Goal: Information Seeking & Learning: Learn about a topic

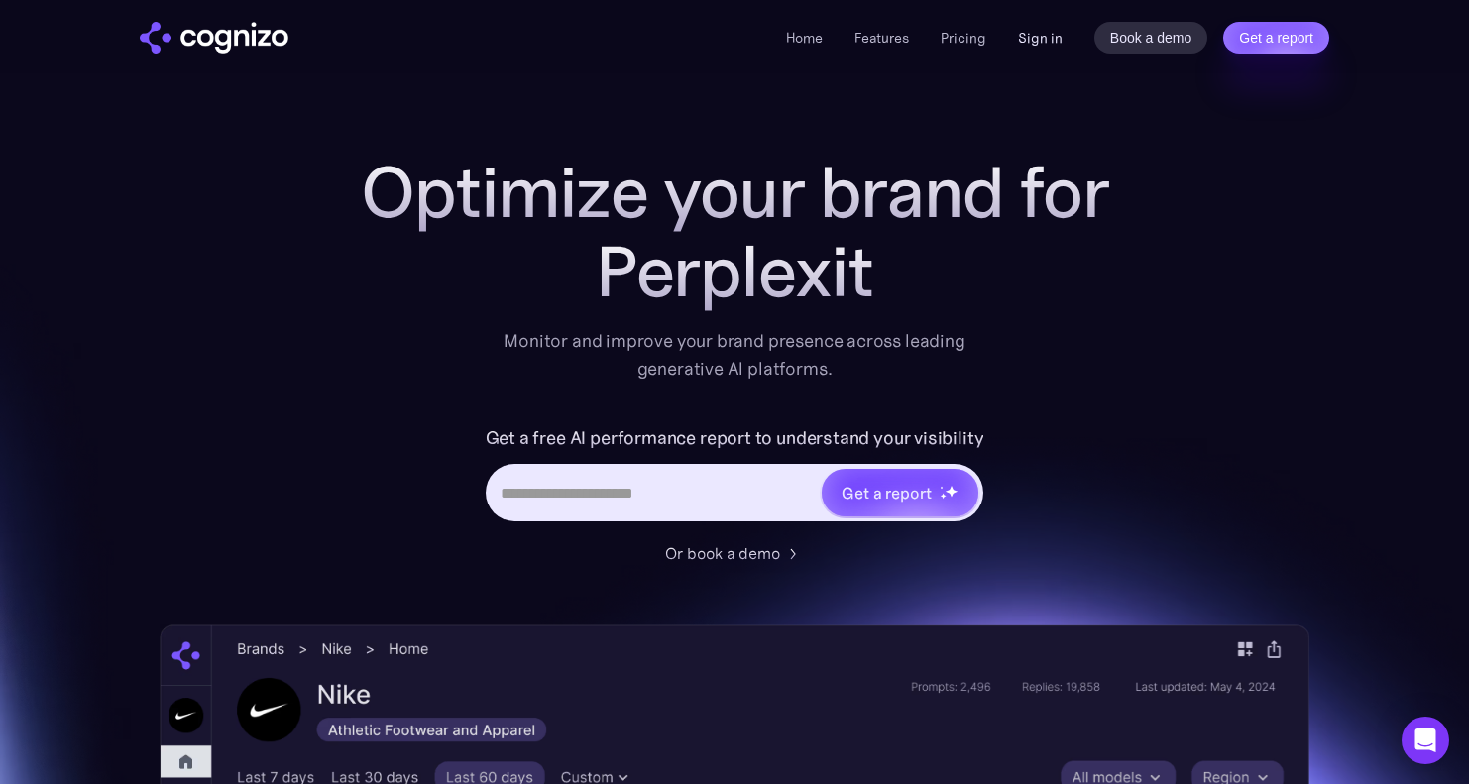
click at [1028, 34] on link "Sign in" at bounding box center [1040, 38] width 45 height 24
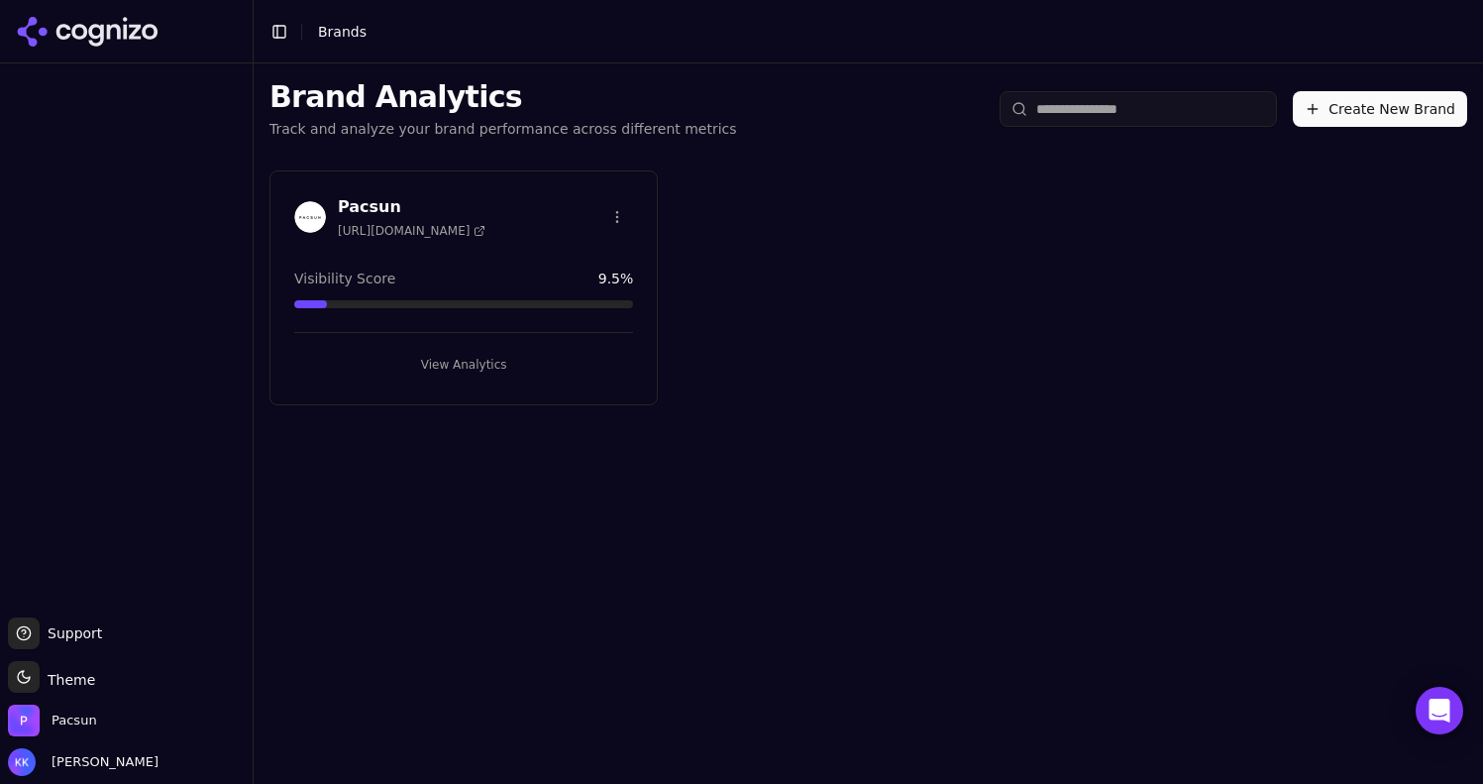
click at [505, 366] on button "View Analytics" at bounding box center [463, 365] width 339 height 32
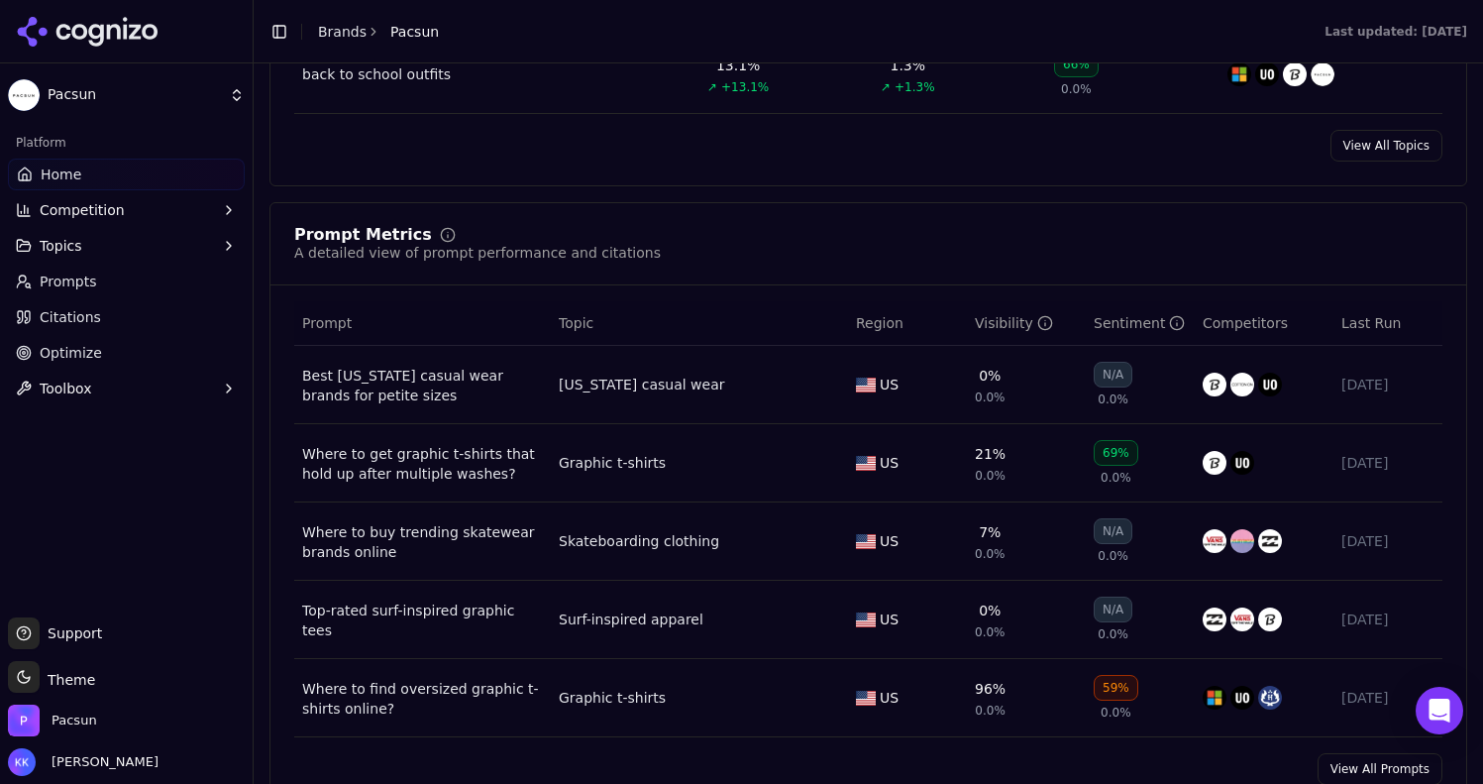
scroll to position [1315, 0]
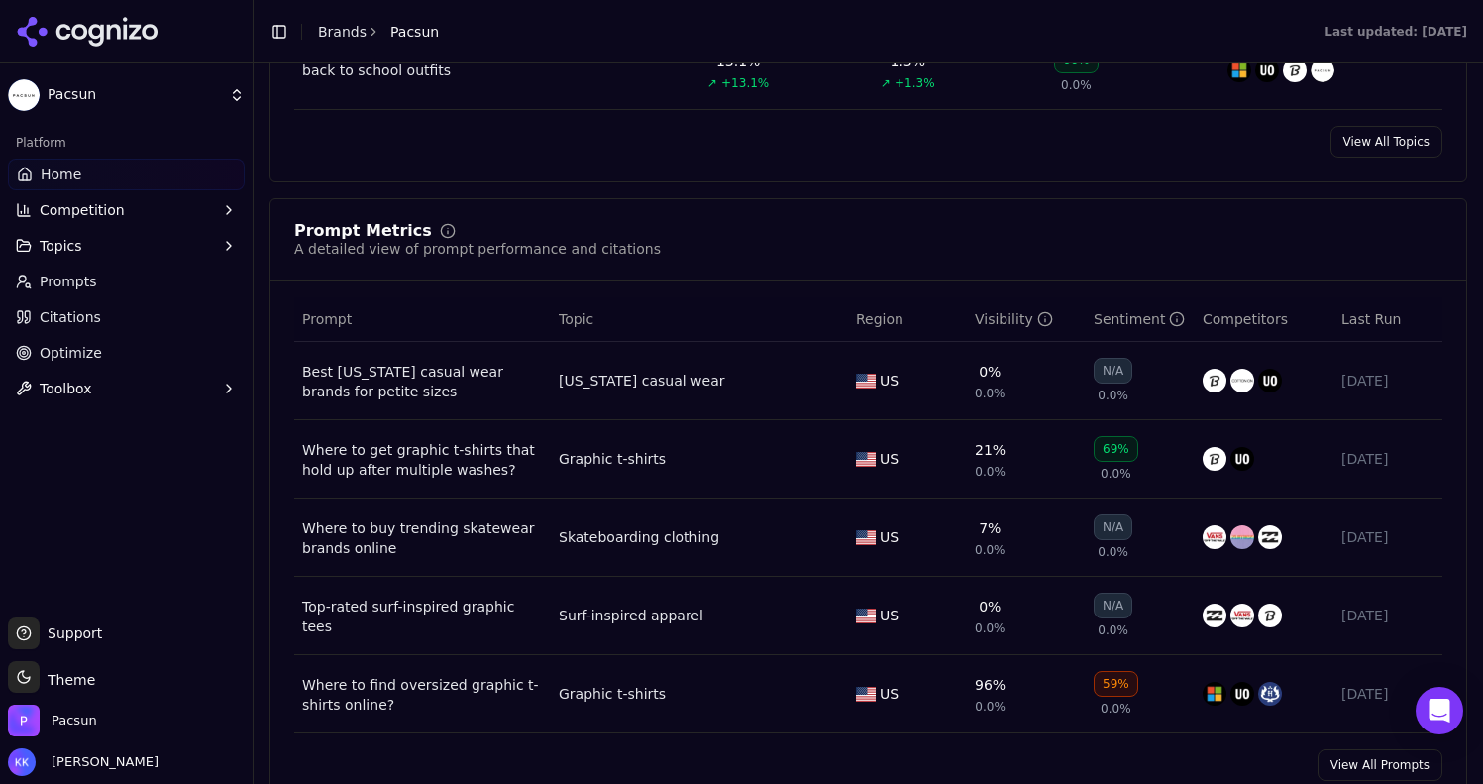
click at [1107, 694] on div "59%" at bounding box center [1116, 684] width 45 height 26
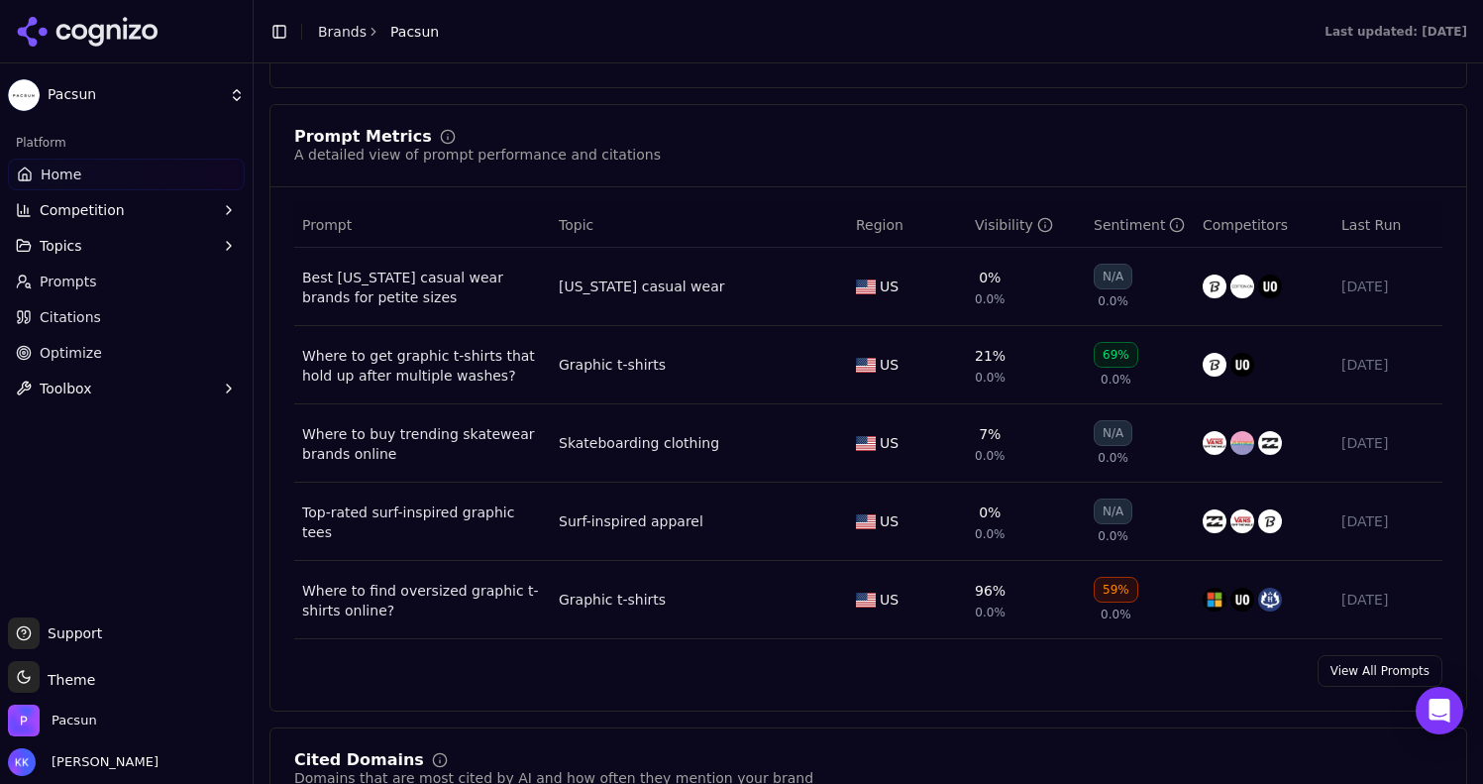
scroll to position [1440, 0]
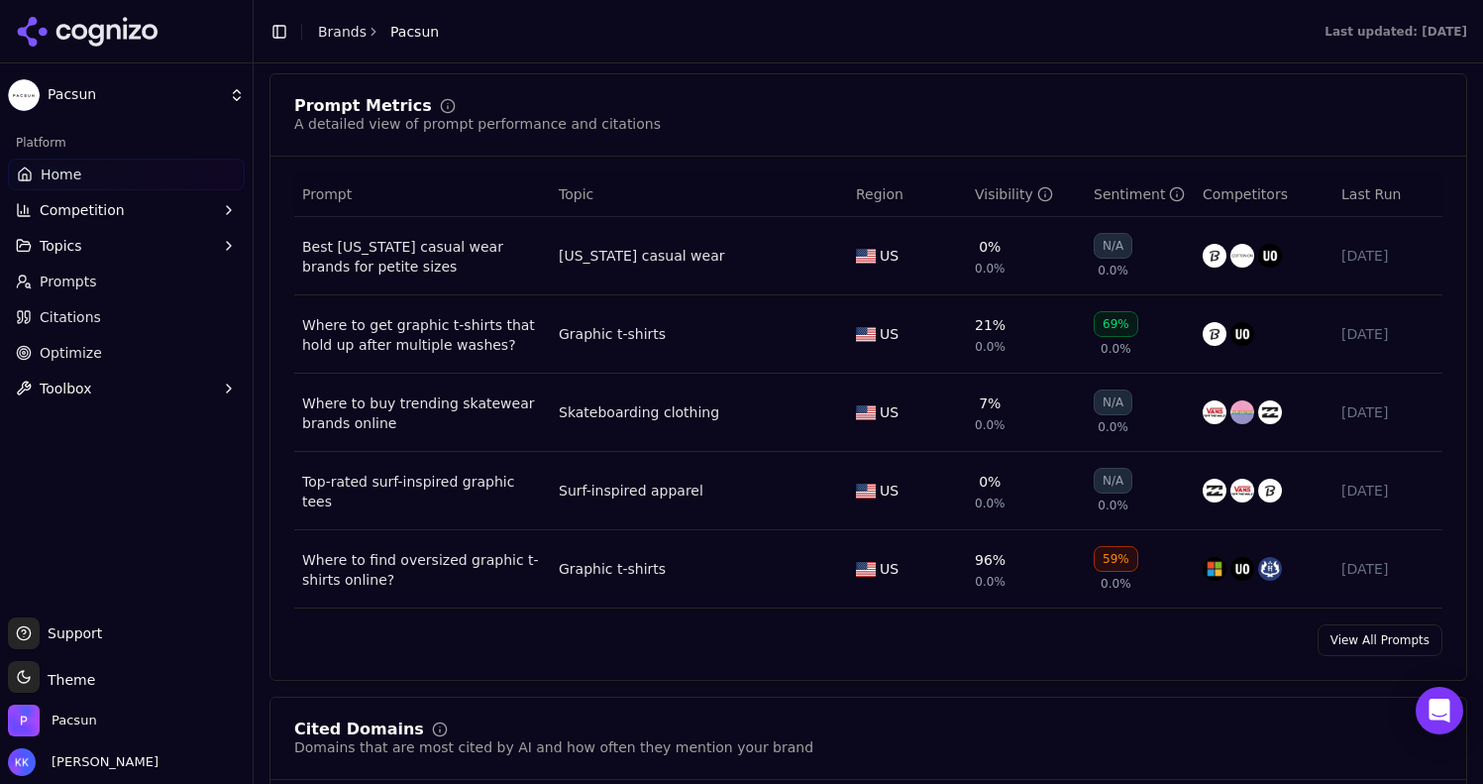
click at [1364, 656] on link "View All Prompts" at bounding box center [1380, 640] width 125 height 32
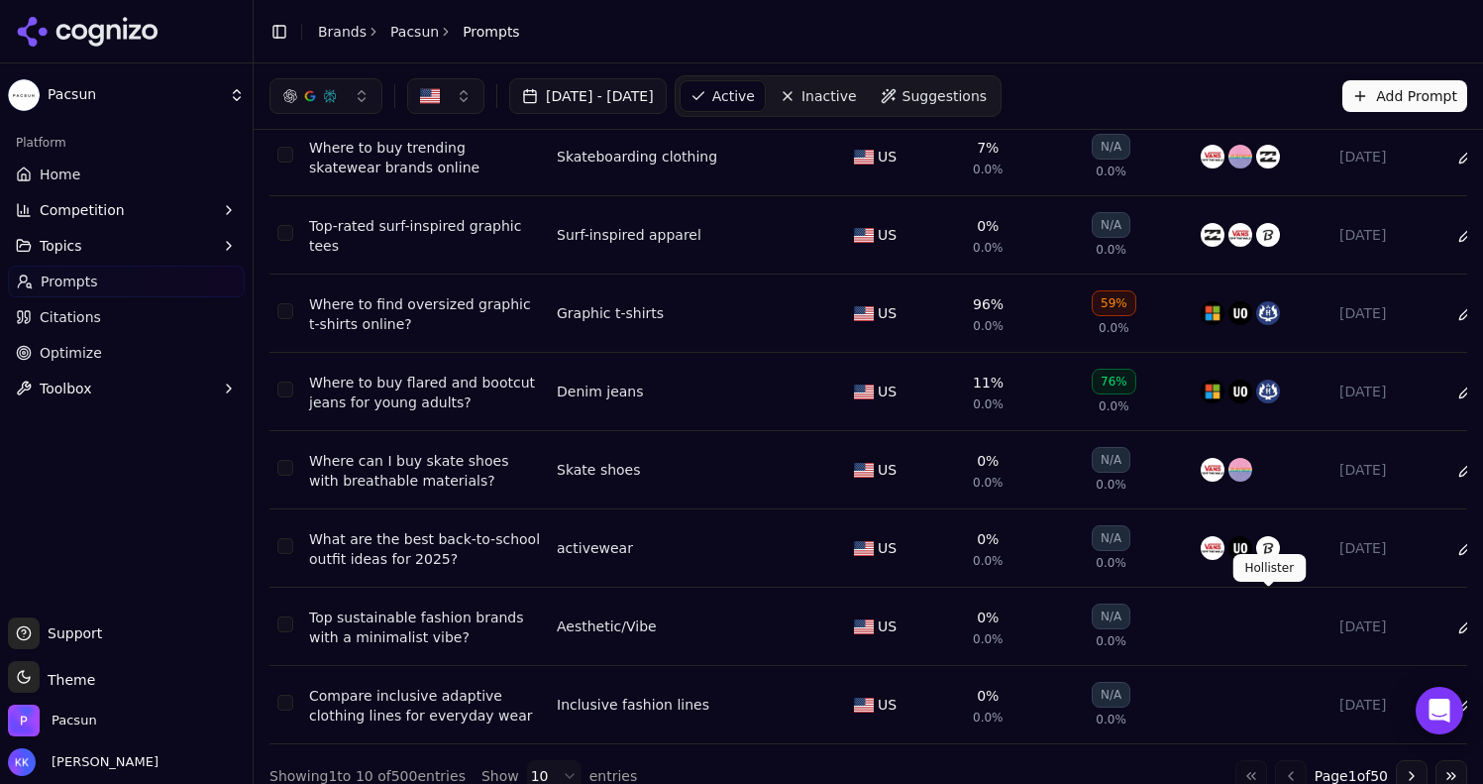
scroll to position [310, 0]
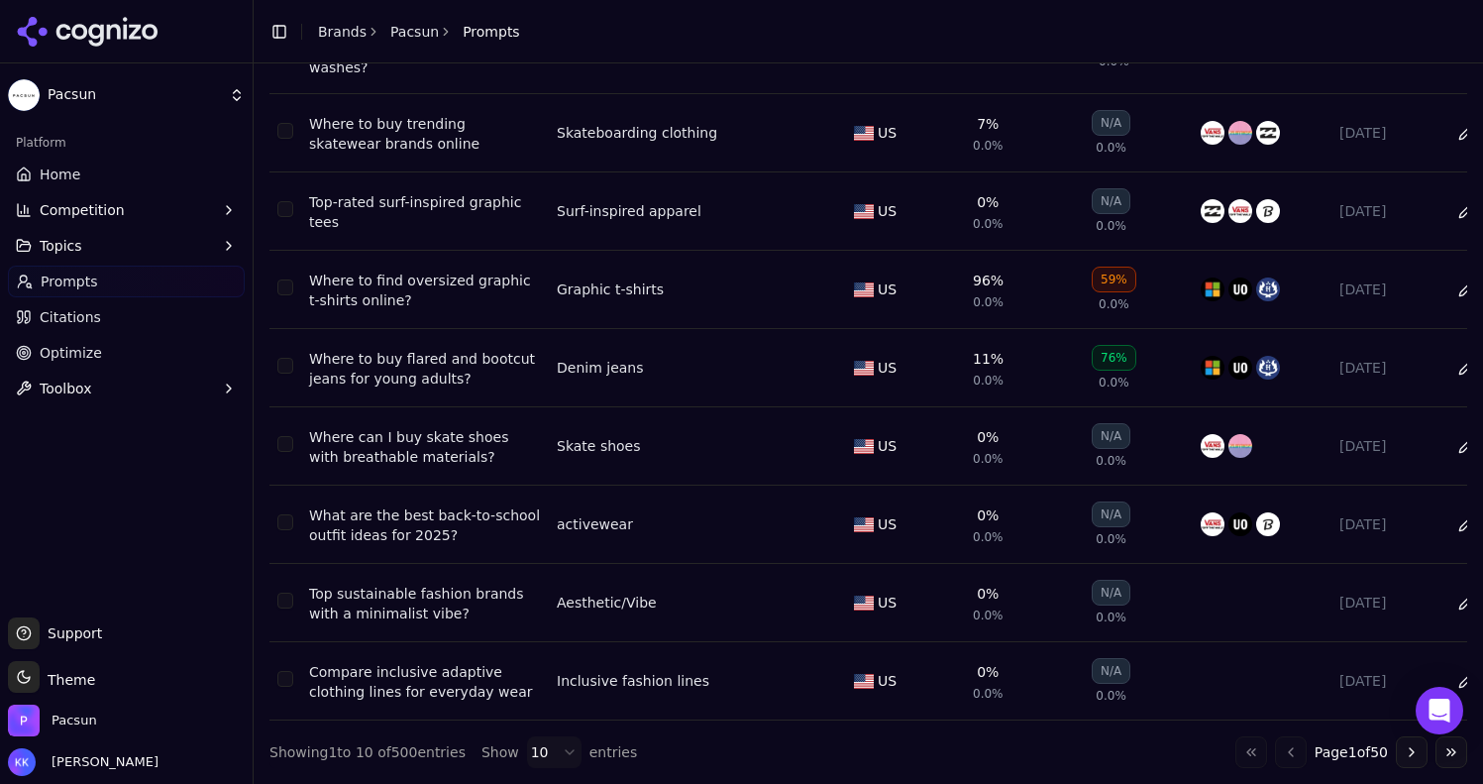
click at [1410, 753] on button "Go to next page" at bounding box center [1412, 752] width 32 height 32
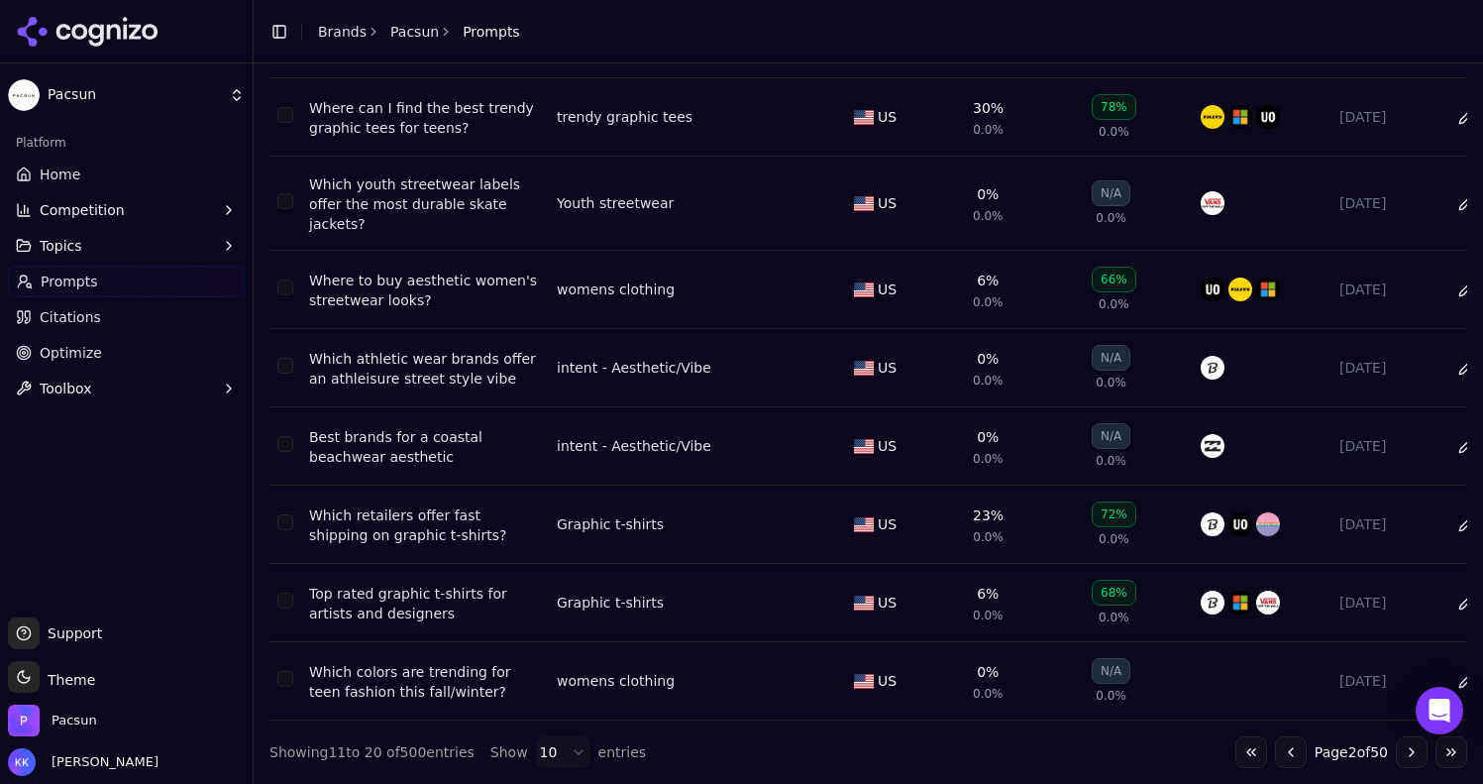
scroll to position [326, 0]
click at [1401, 751] on button "Go to next page" at bounding box center [1412, 752] width 32 height 32
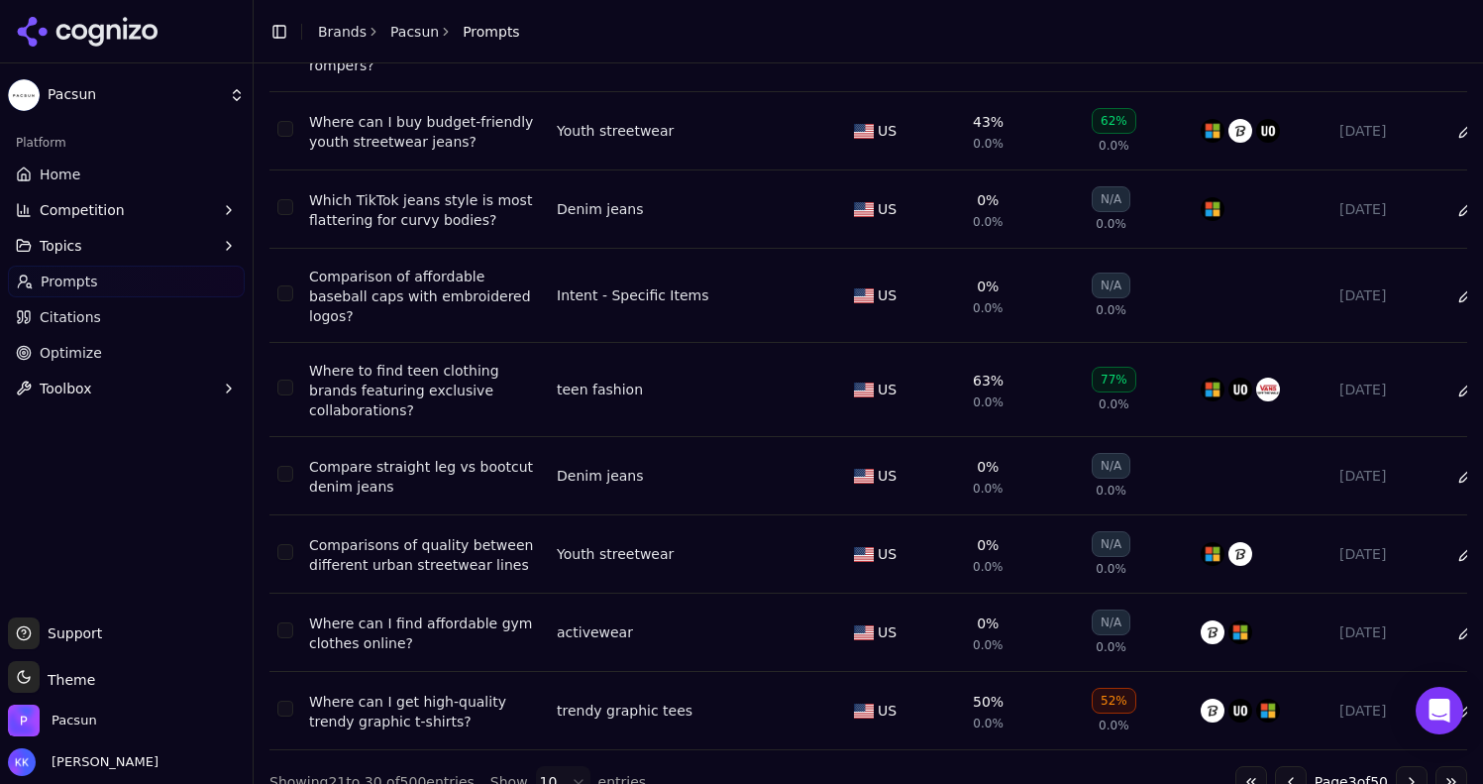
scroll to position [310, 0]
click at [1396, 764] on button "Go to next page" at bounding box center [1412, 780] width 32 height 32
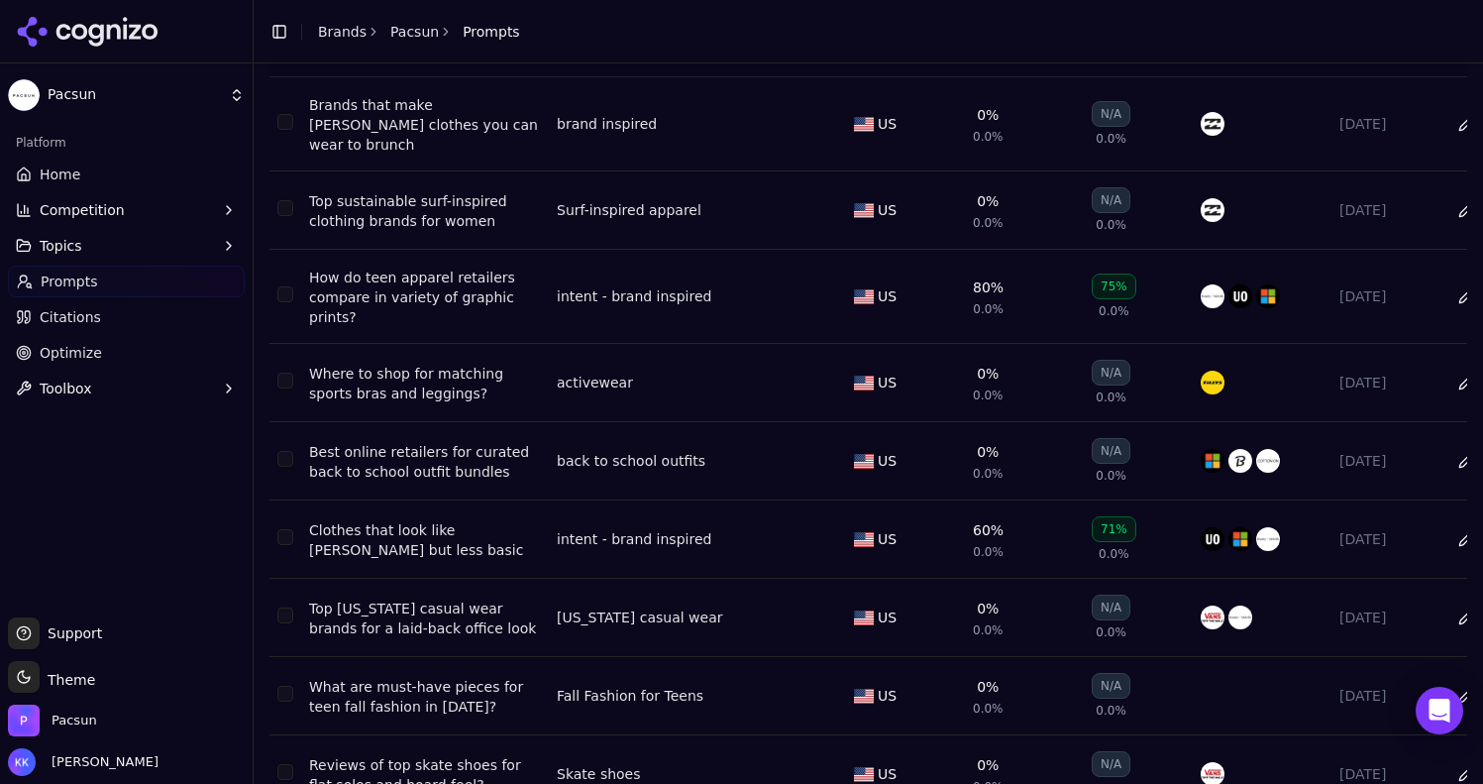
scroll to position [326, 0]
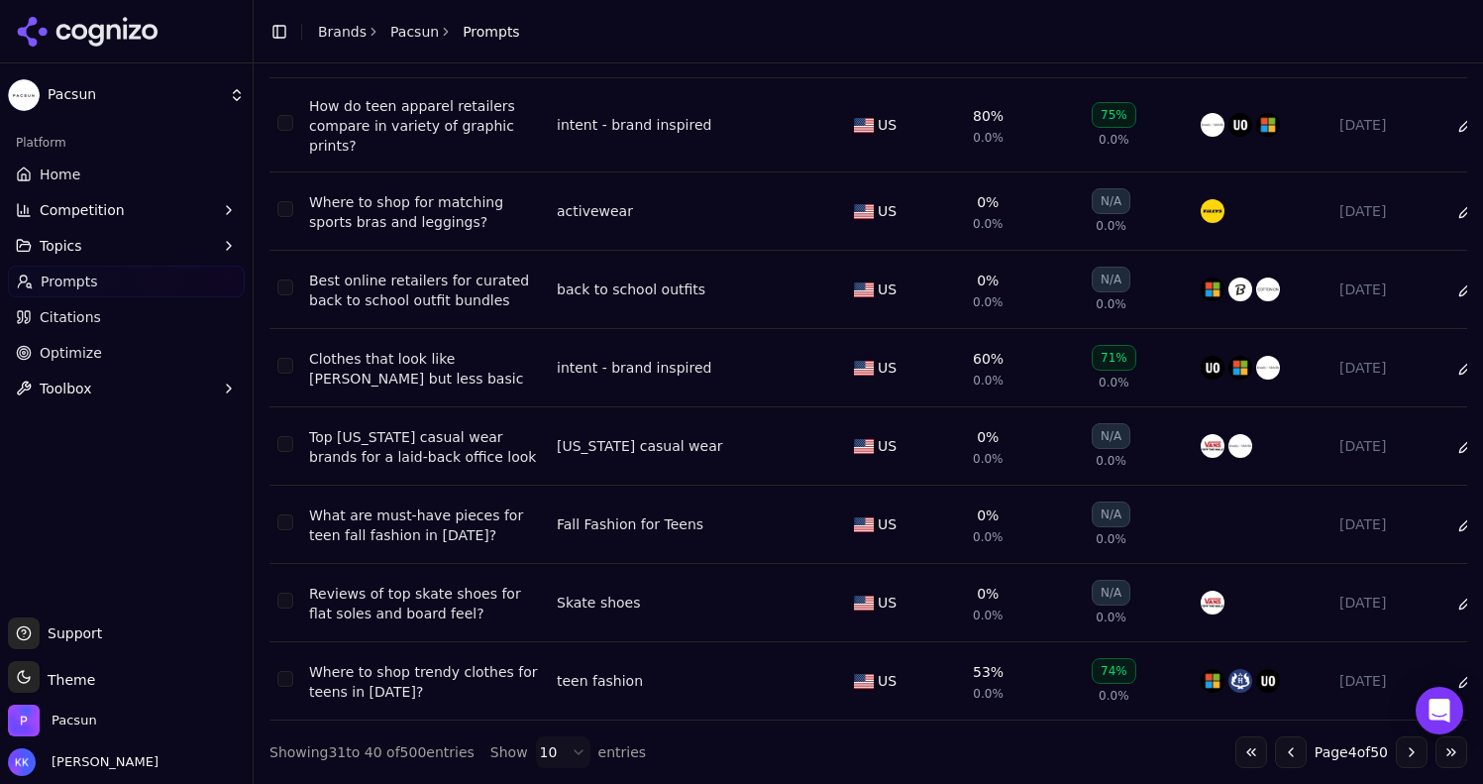
click at [1396, 748] on button "Go to next page" at bounding box center [1412, 752] width 32 height 32
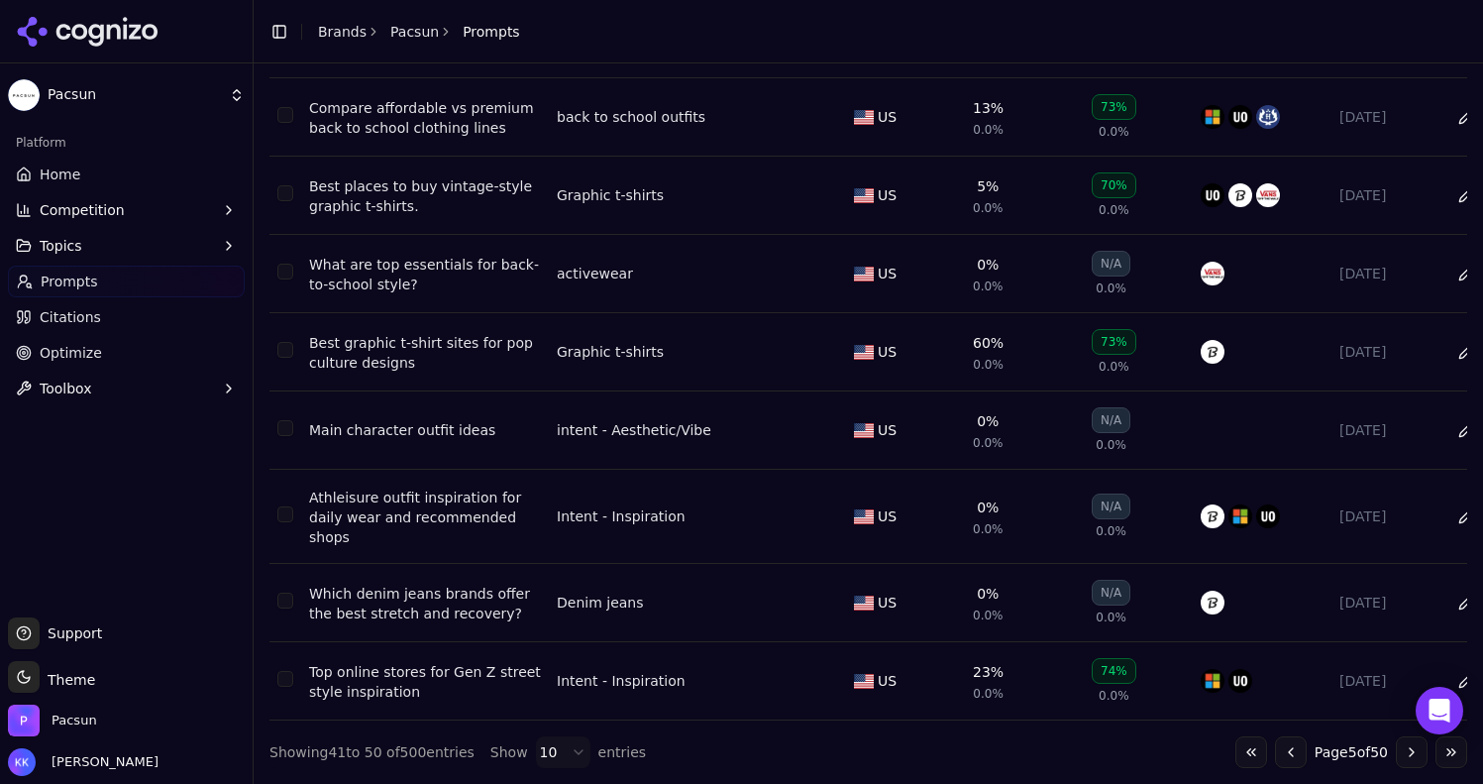
click at [1396, 741] on button "Go to next page" at bounding box center [1412, 752] width 32 height 32
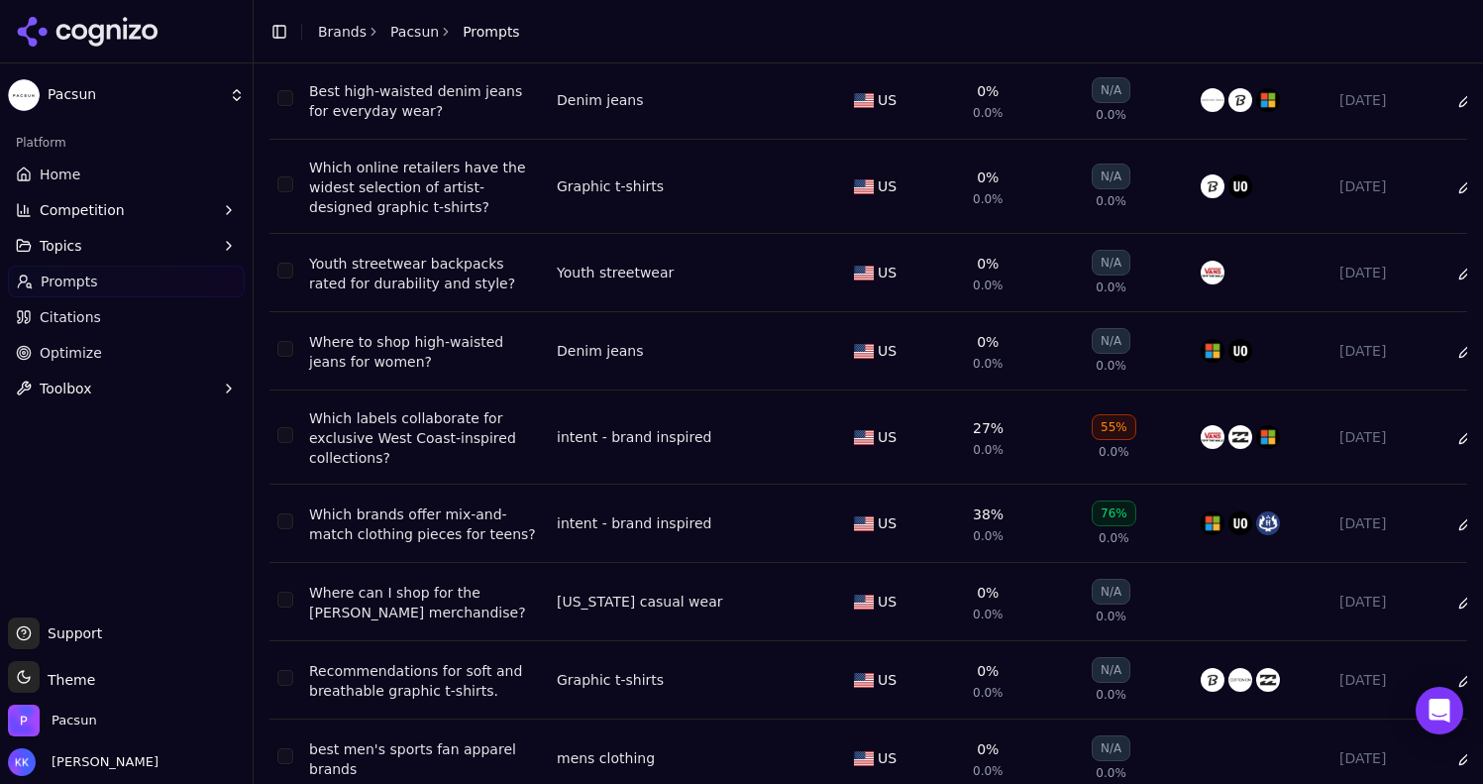
scroll to position [343, 0]
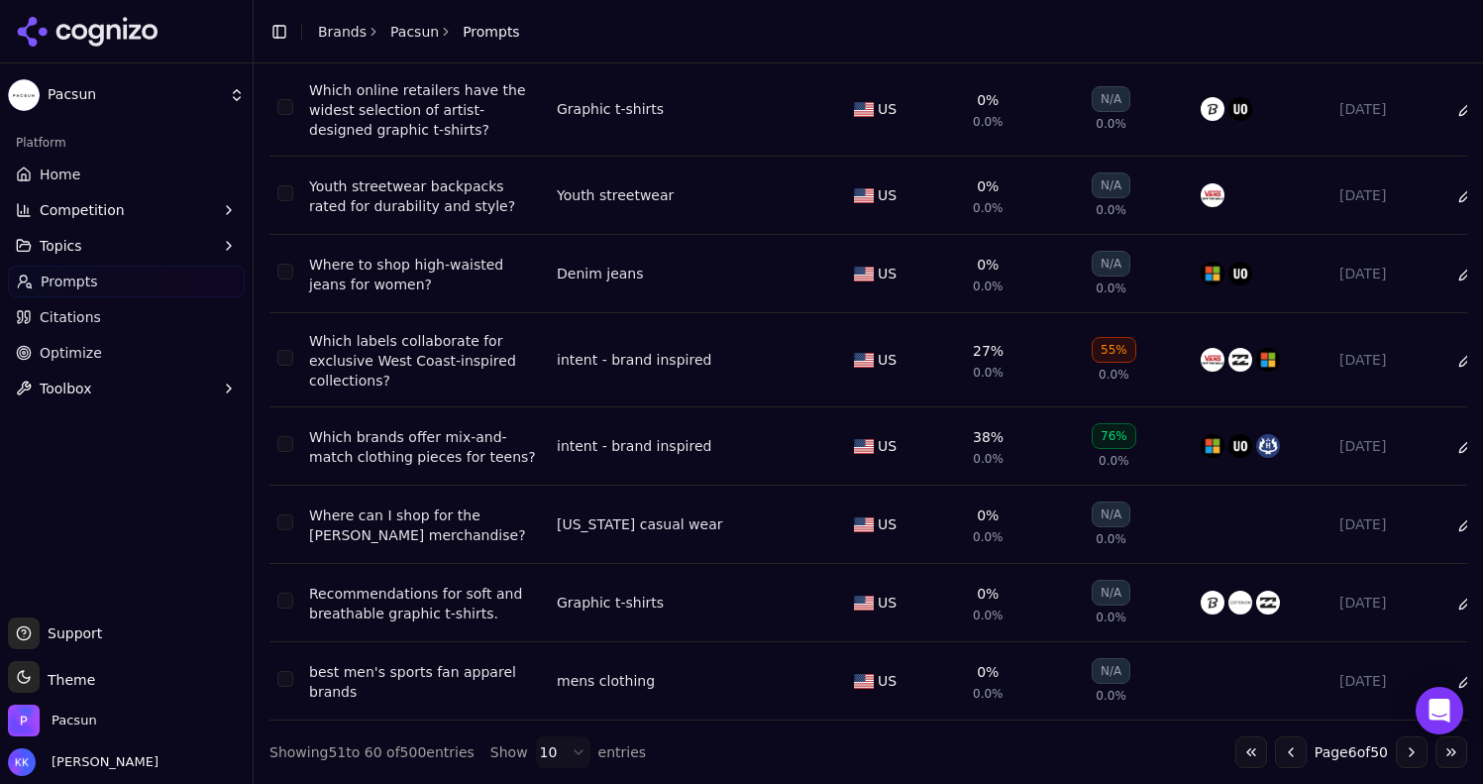
click at [1396, 761] on button "Go to next page" at bounding box center [1412, 752] width 32 height 32
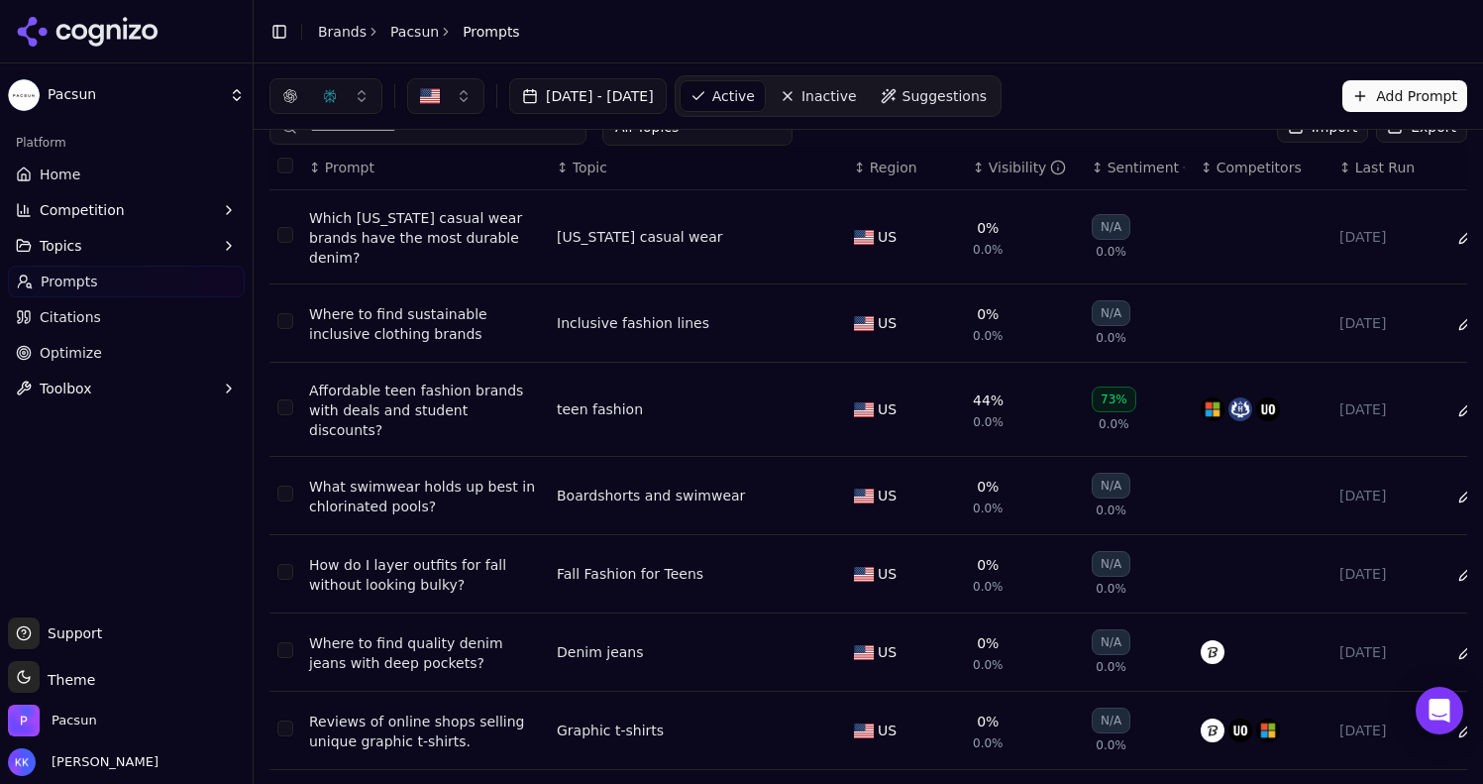
scroll to position [326, 0]
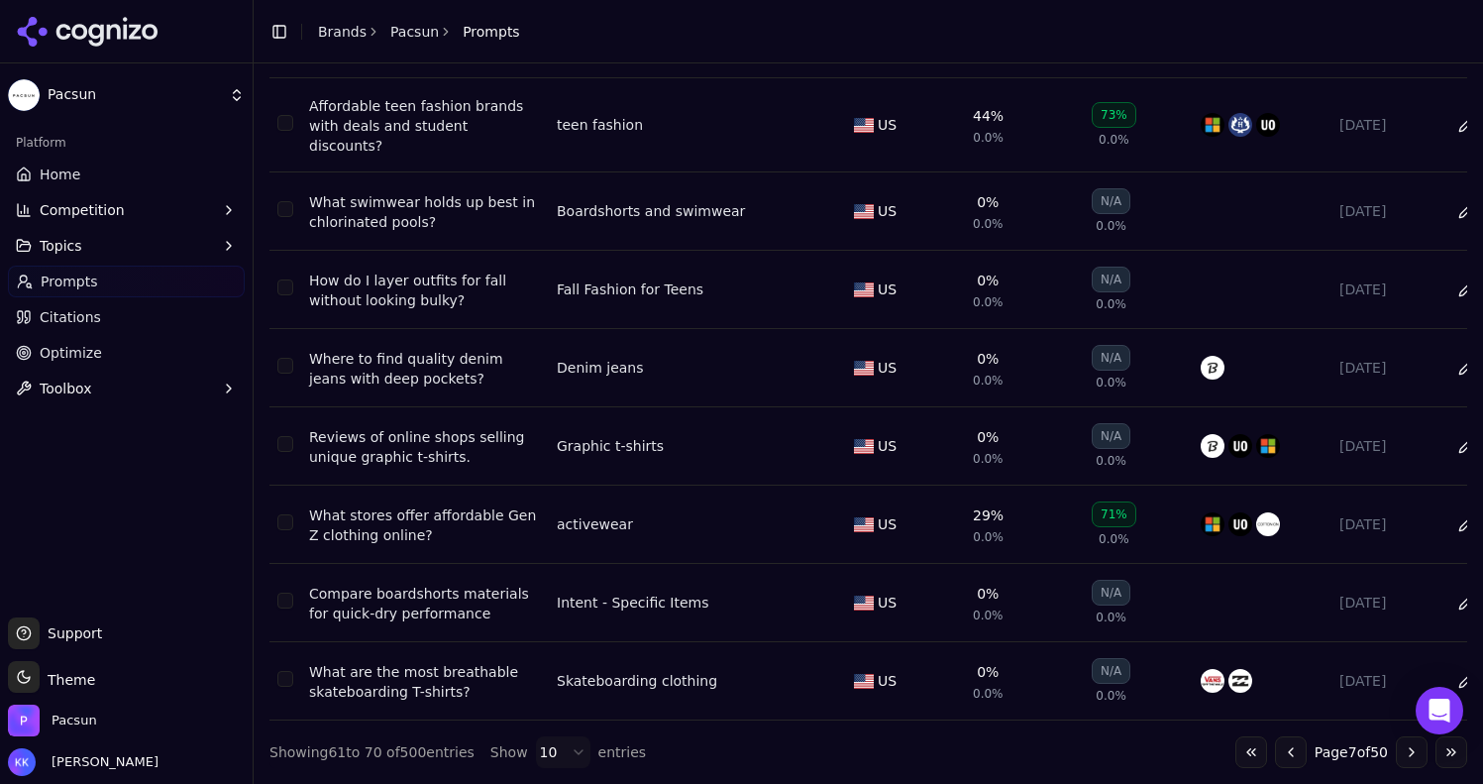
click at [1396, 753] on button "Go to next page" at bounding box center [1412, 752] width 32 height 32
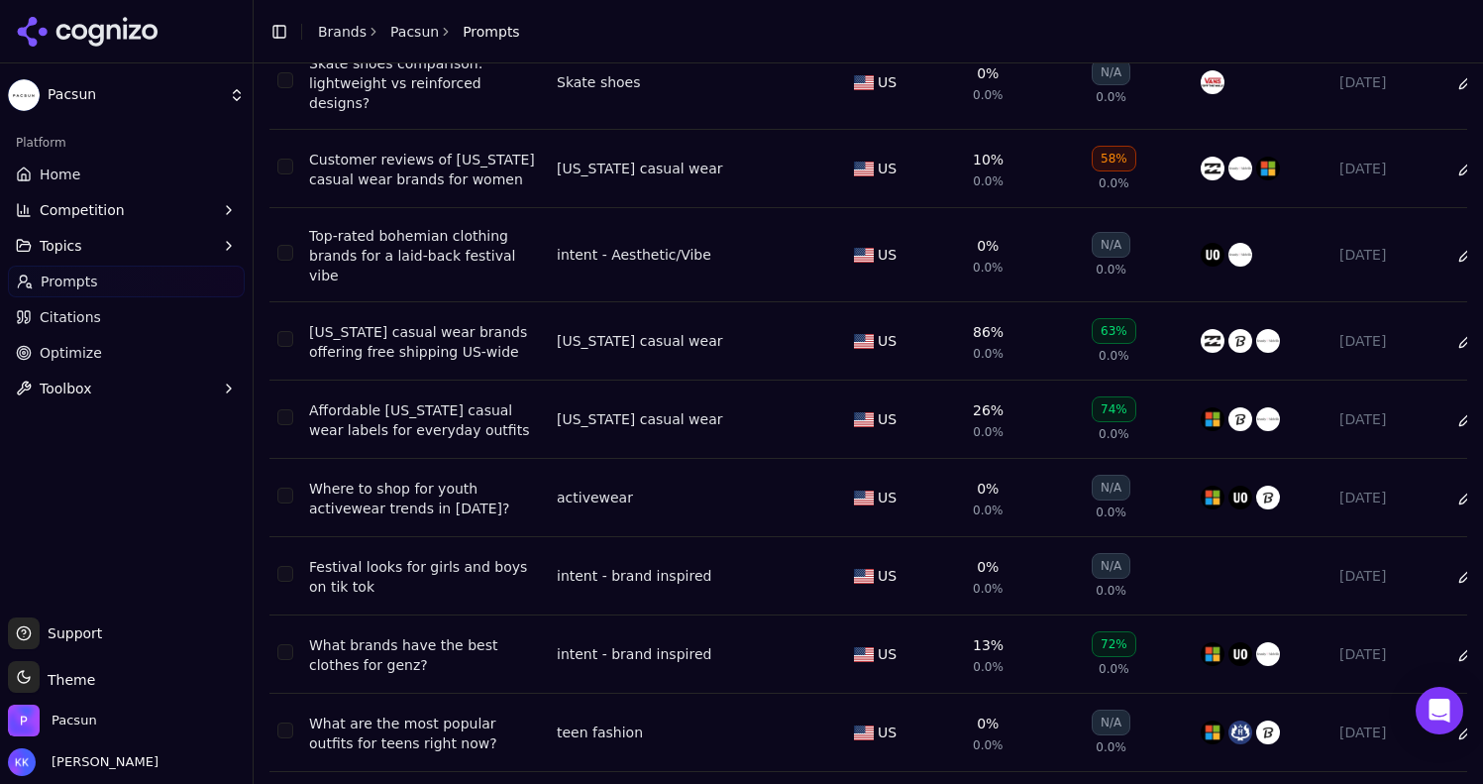
scroll to position [310, 0]
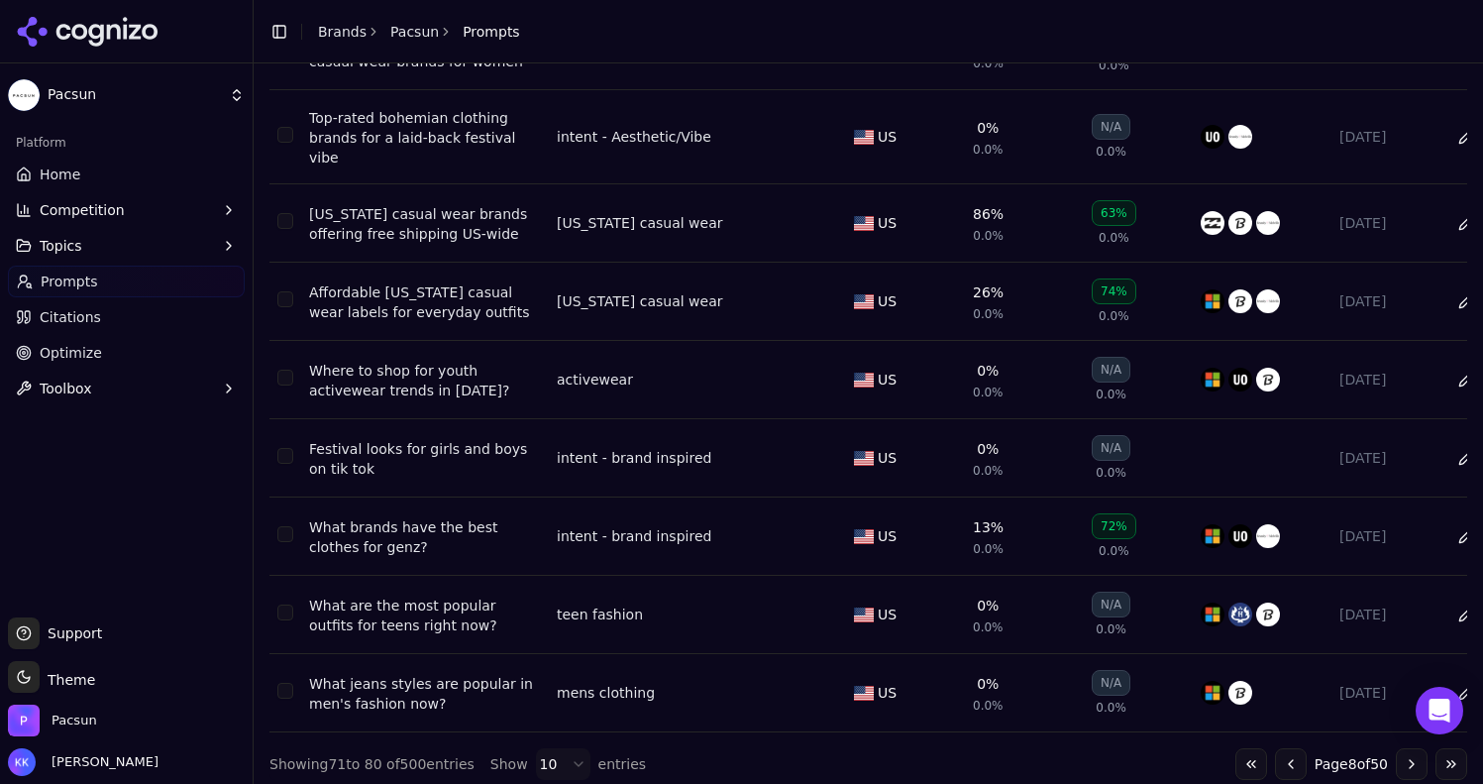
click at [1396, 749] on button "Go to next page" at bounding box center [1412, 764] width 32 height 32
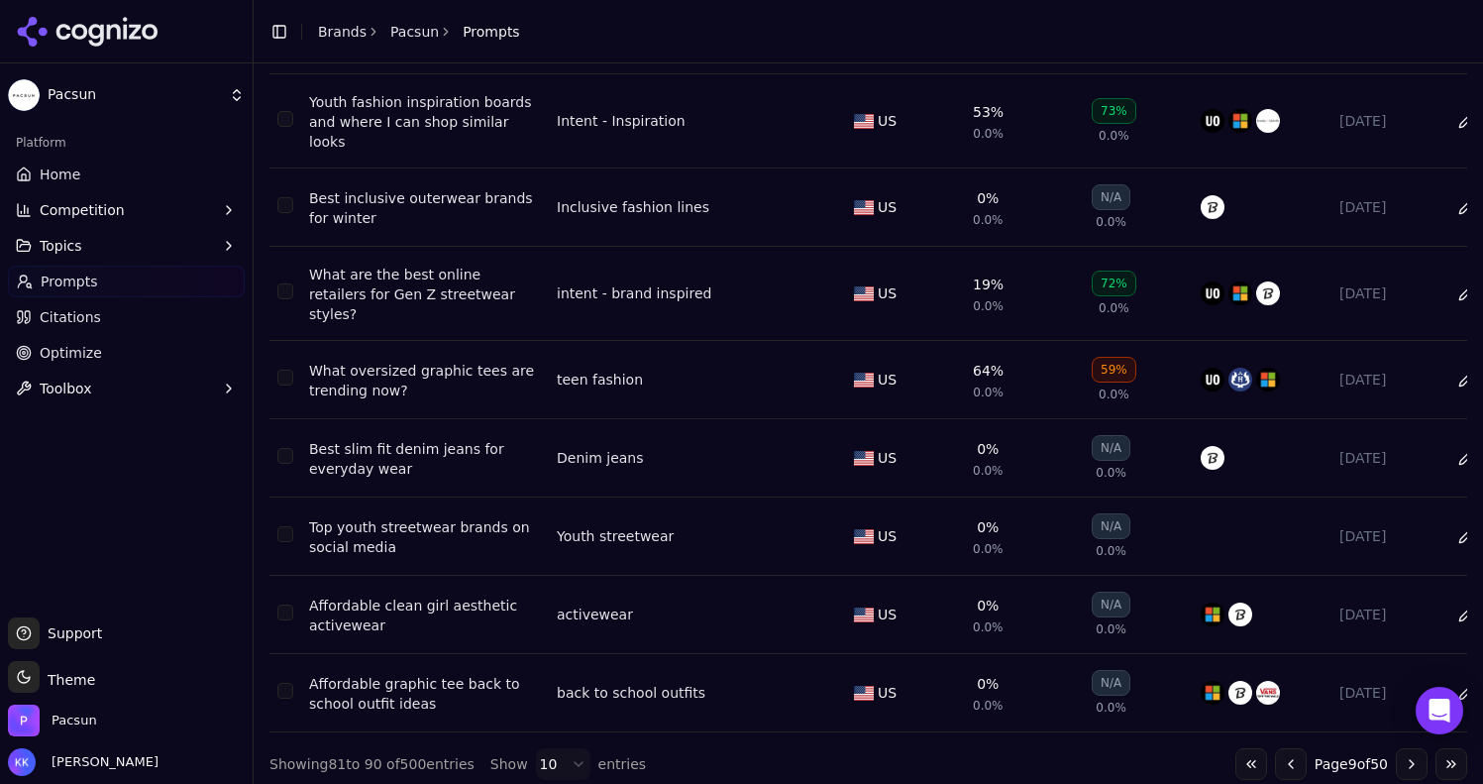
click at [1396, 763] on button "Go to next page" at bounding box center [1412, 764] width 32 height 32
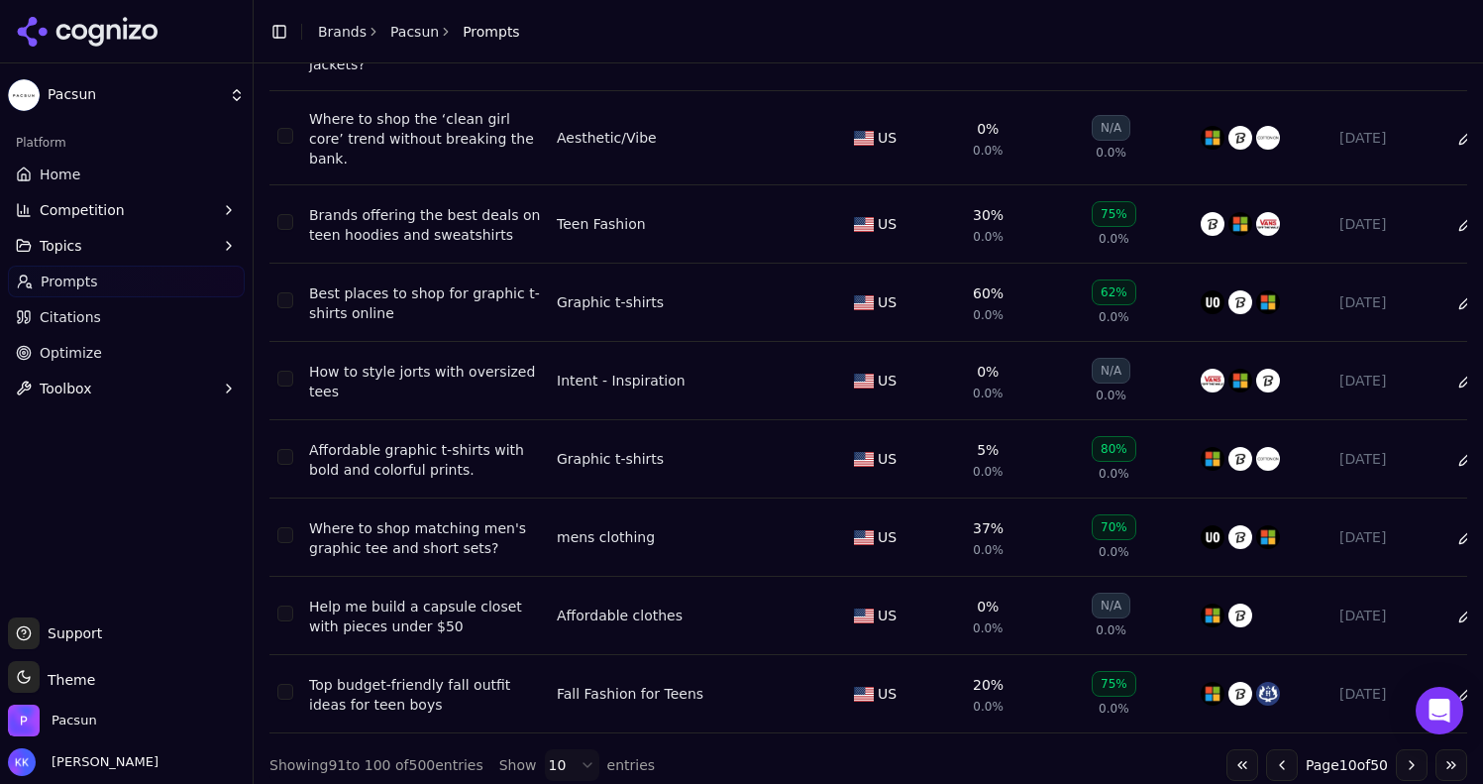
scroll to position [326, 0]
click at [1400, 750] on button "Go to next page" at bounding box center [1412, 764] width 32 height 32
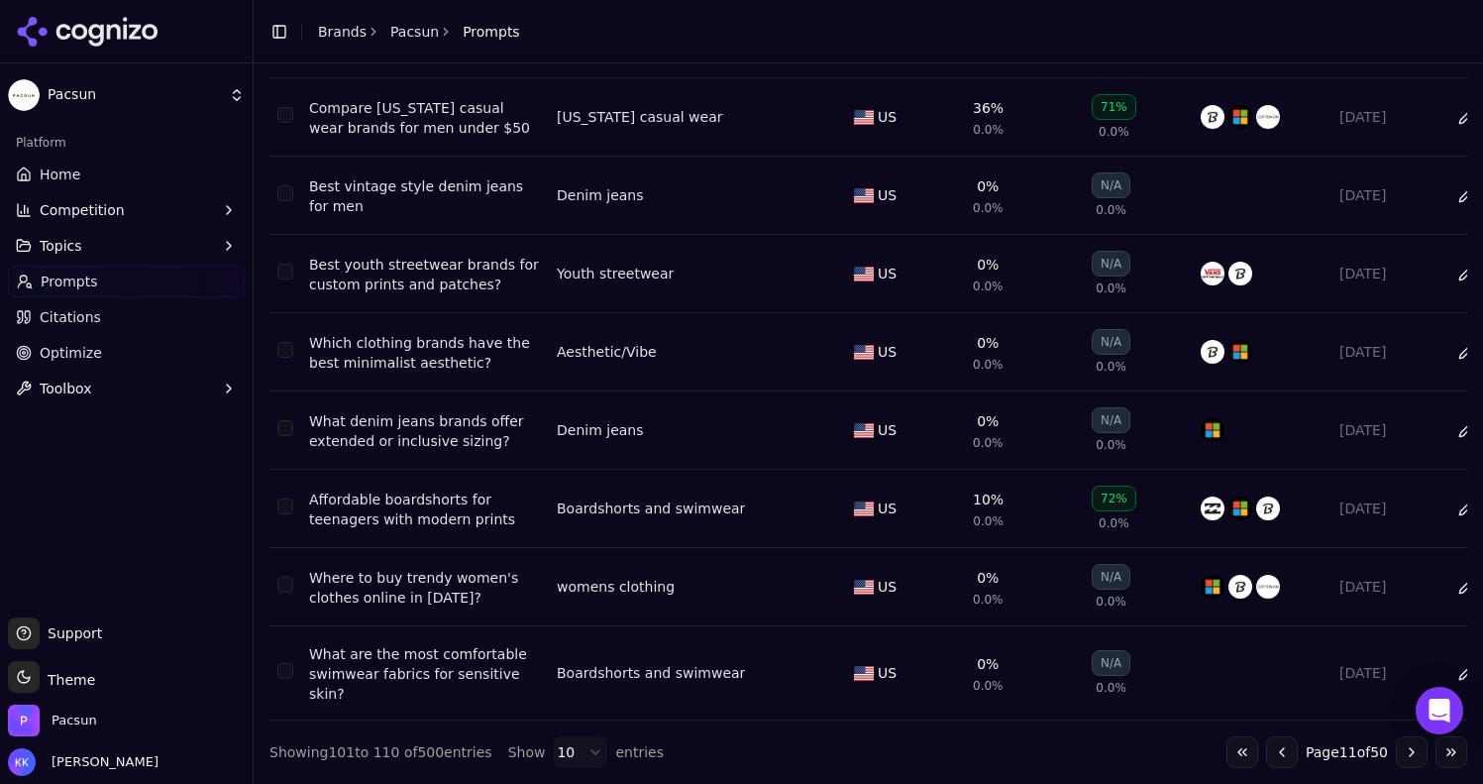
click at [1396, 761] on button "Go to next page" at bounding box center [1412, 752] width 32 height 32
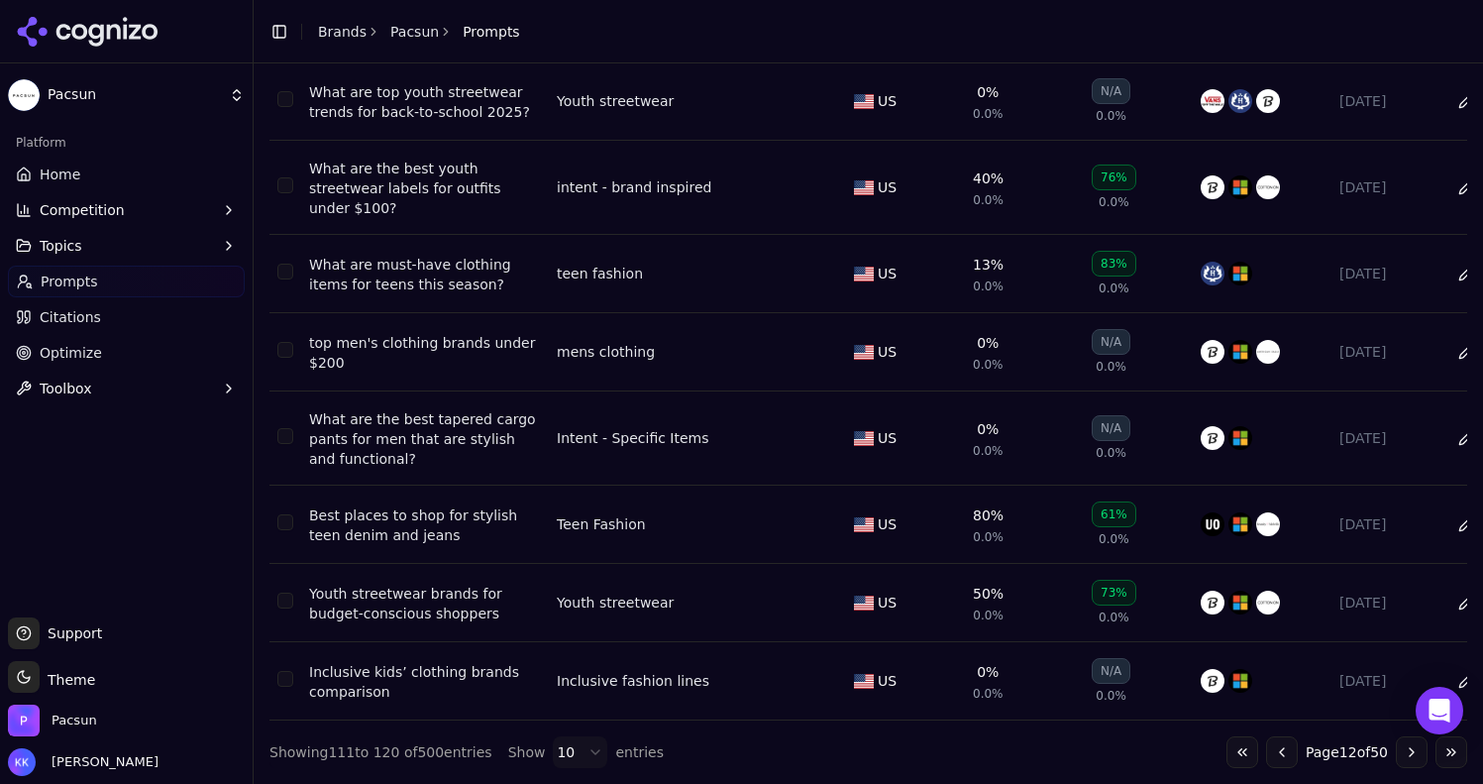
click at [1397, 761] on button "Go to next page" at bounding box center [1412, 752] width 32 height 32
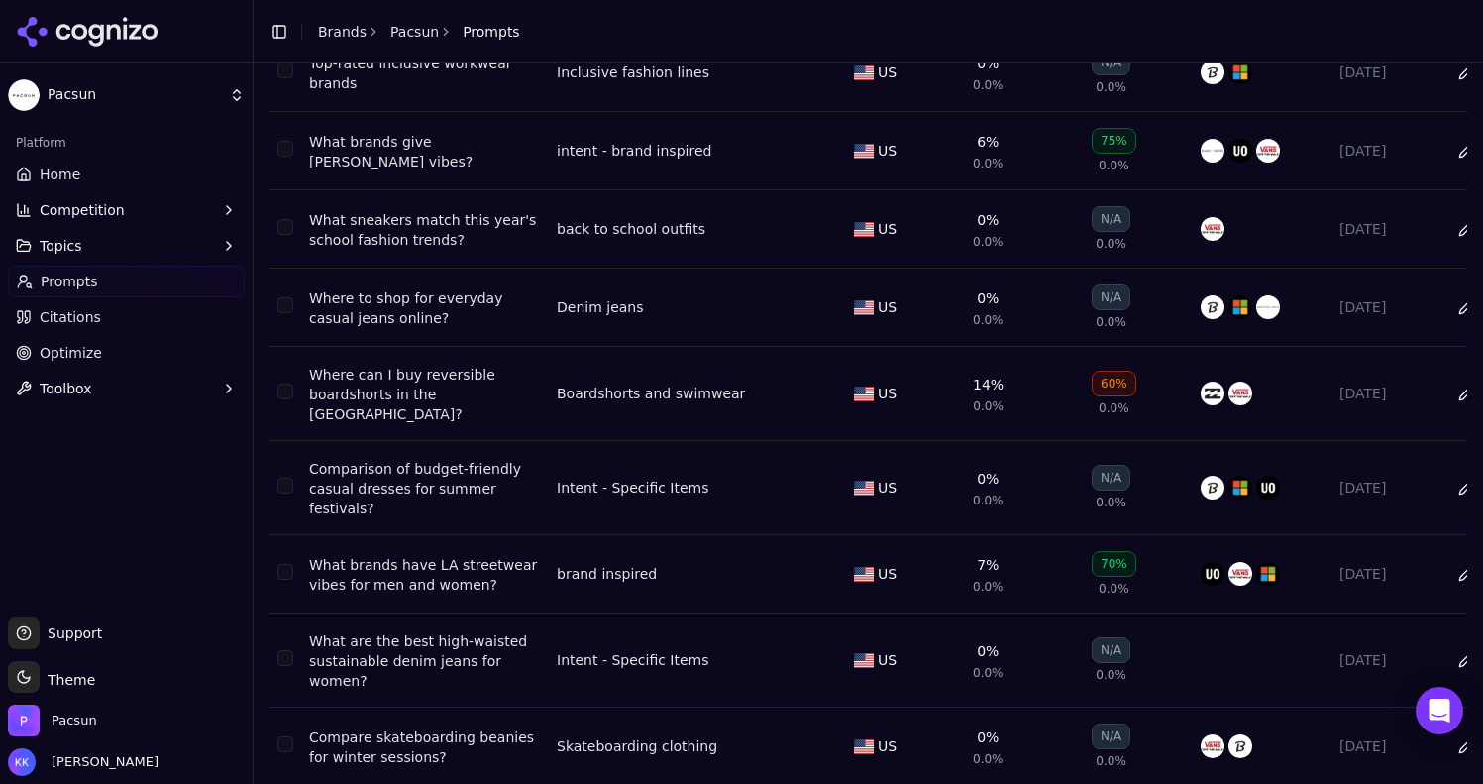
scroll to position [343, 0]
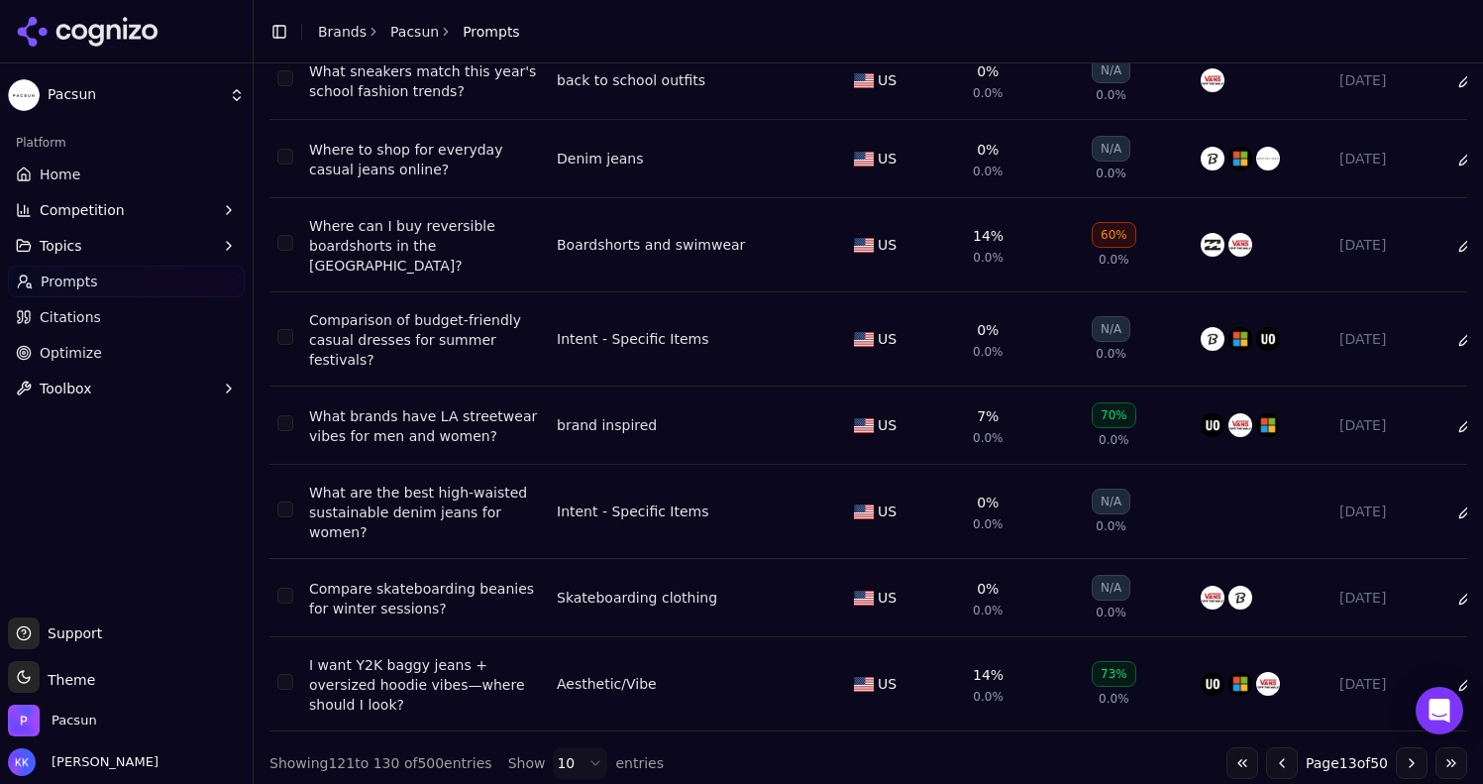
click at [1402, 753] on button "Go to next page" at bounding box center [1412, 763] width 32 height 32
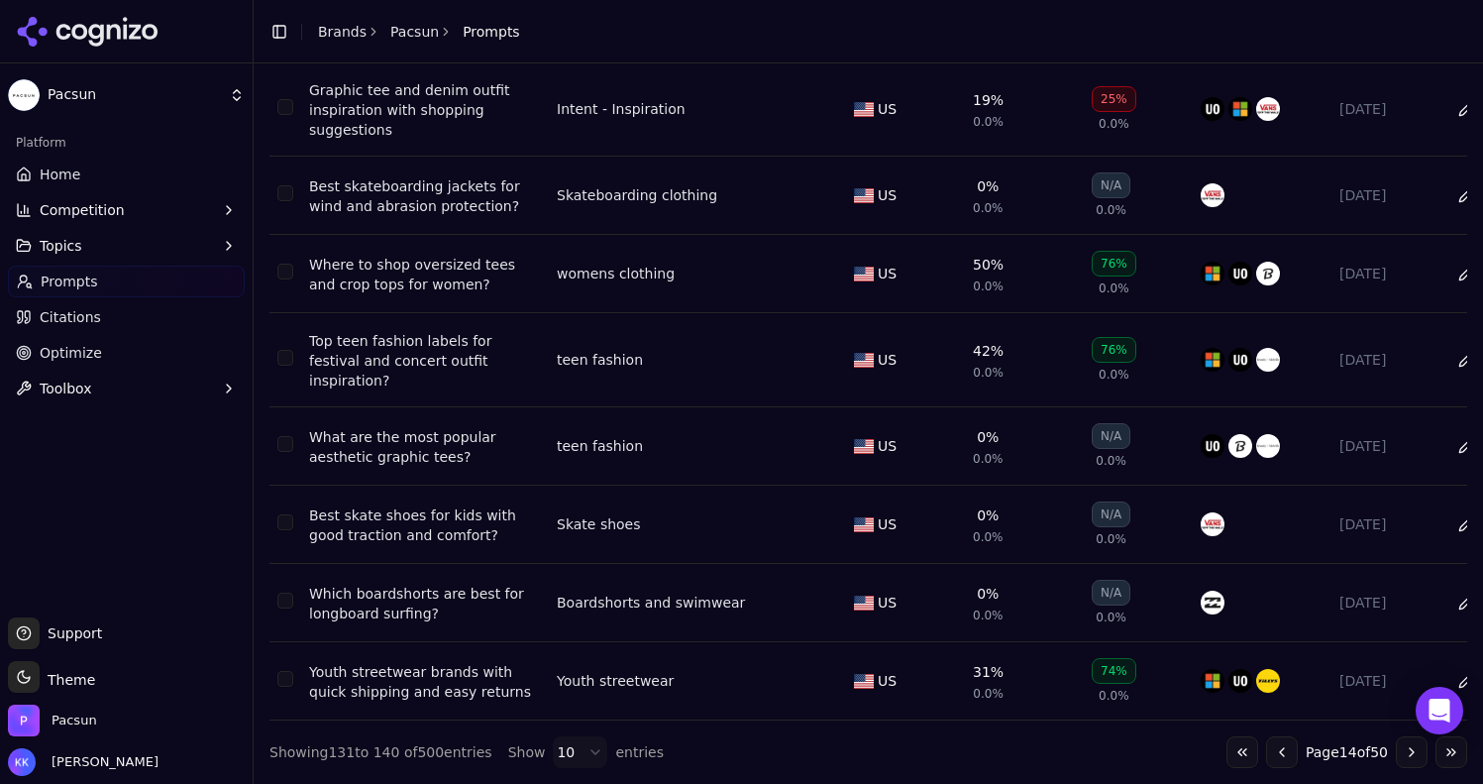
click at [1404, 753] on button "Go to next page" at bounding box center [1412, 752] width 32 height 32
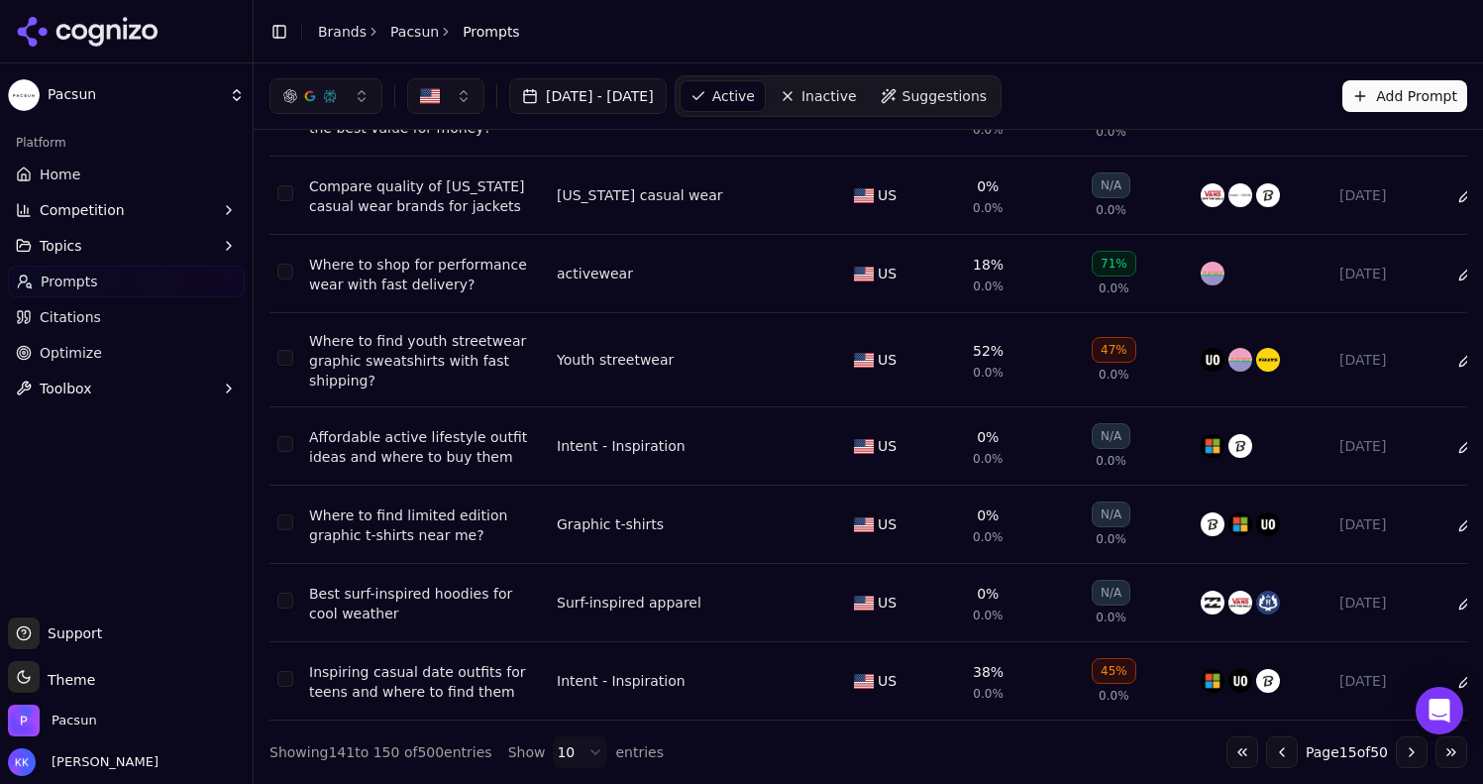
click at [1396, 757] on button "Go to next page" at bounding box center [1412, 752] width 32 height 32
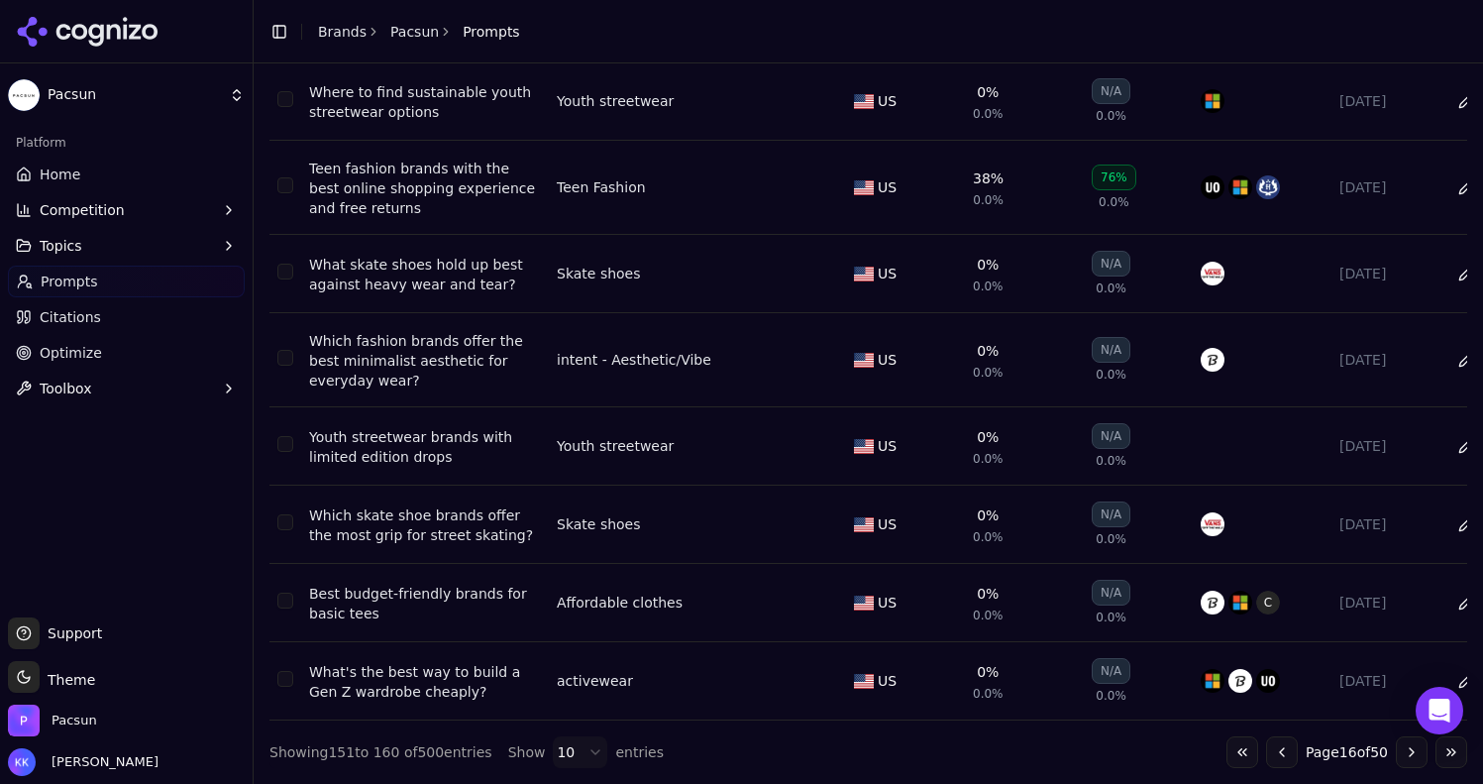
scroll to position [343, 0]
click at [1396, 750] on button "Go to next page" at bounding box center [1412, 752] width 32 height 32
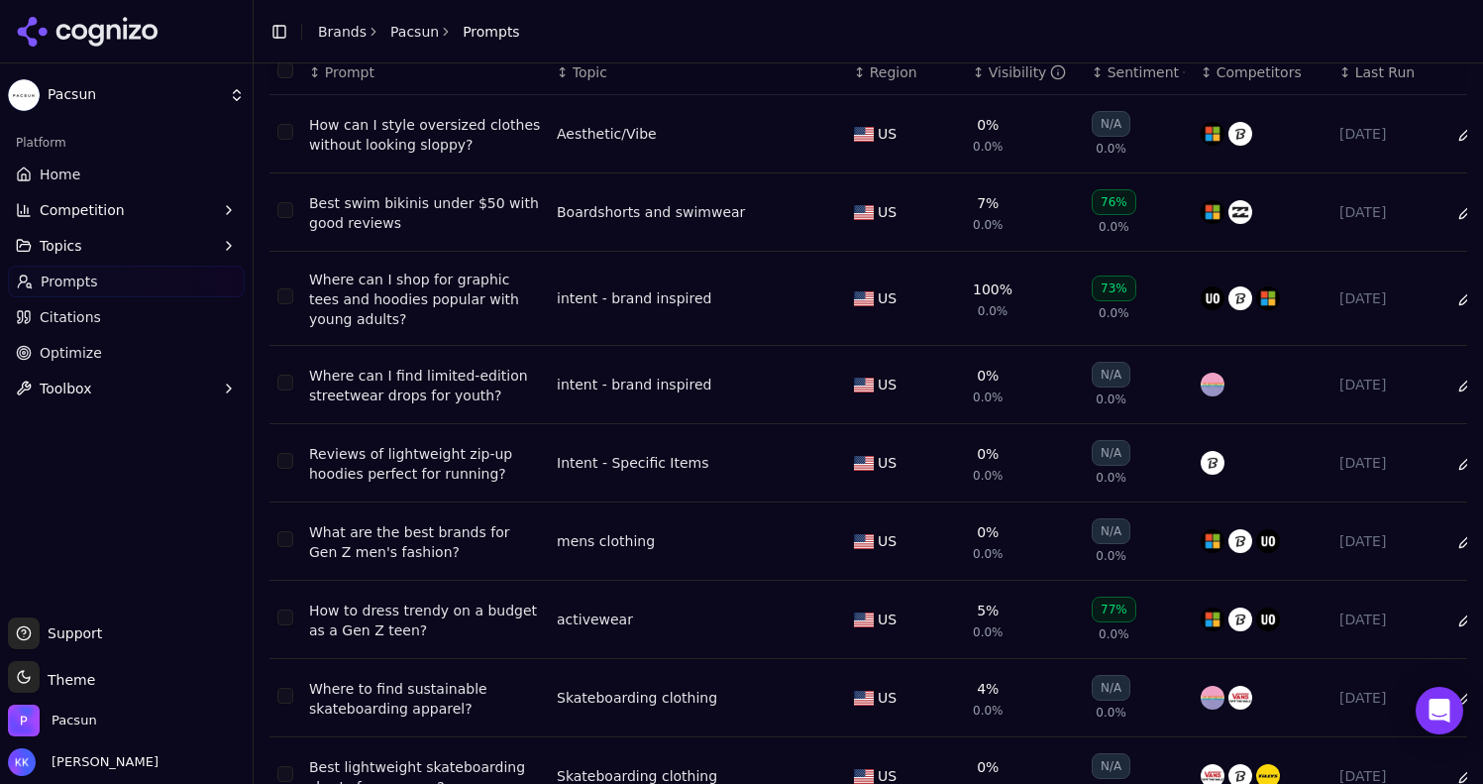
scroll to position [326, 0]
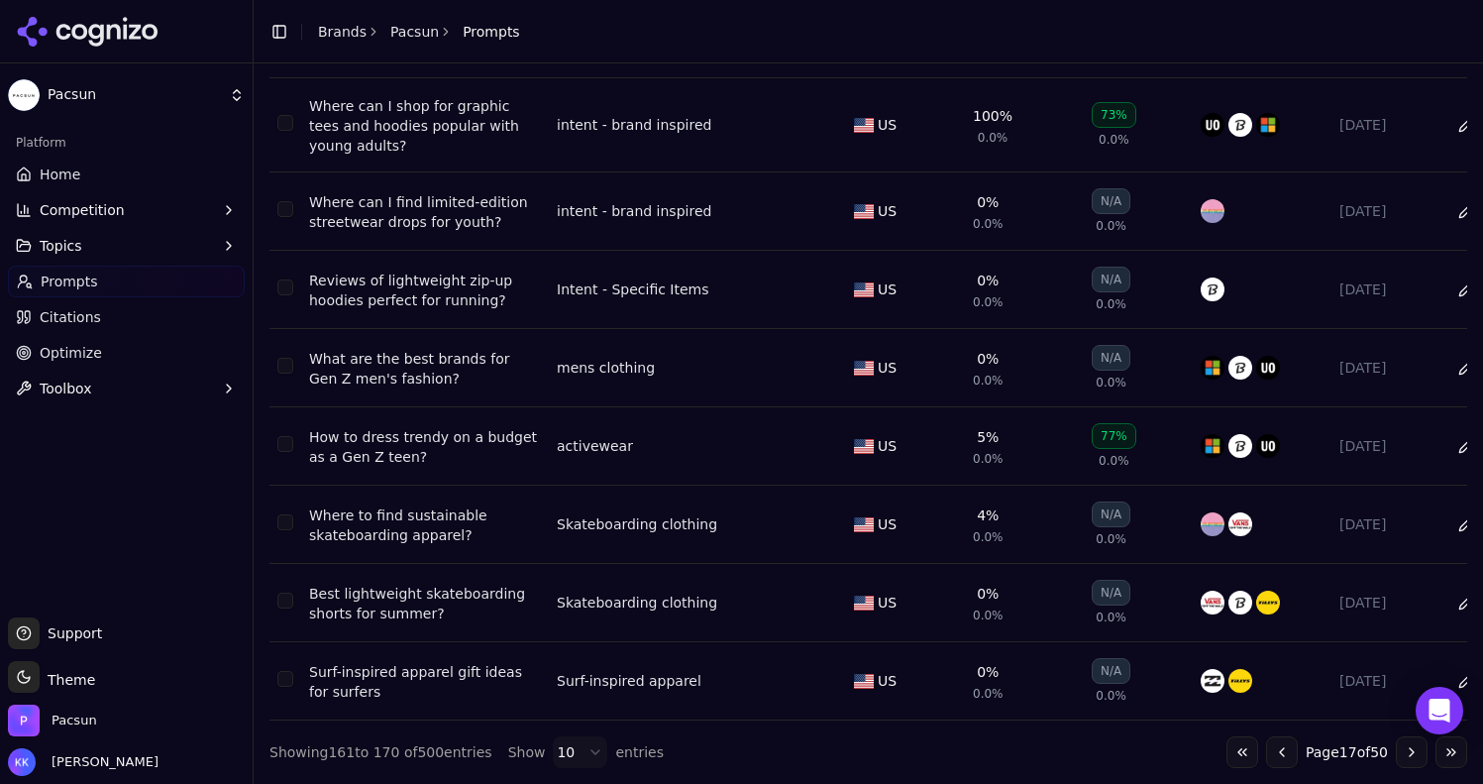
click at [1396, 758] on button "Go to next page" at bounding box center [1412, 752] width 32 height 32
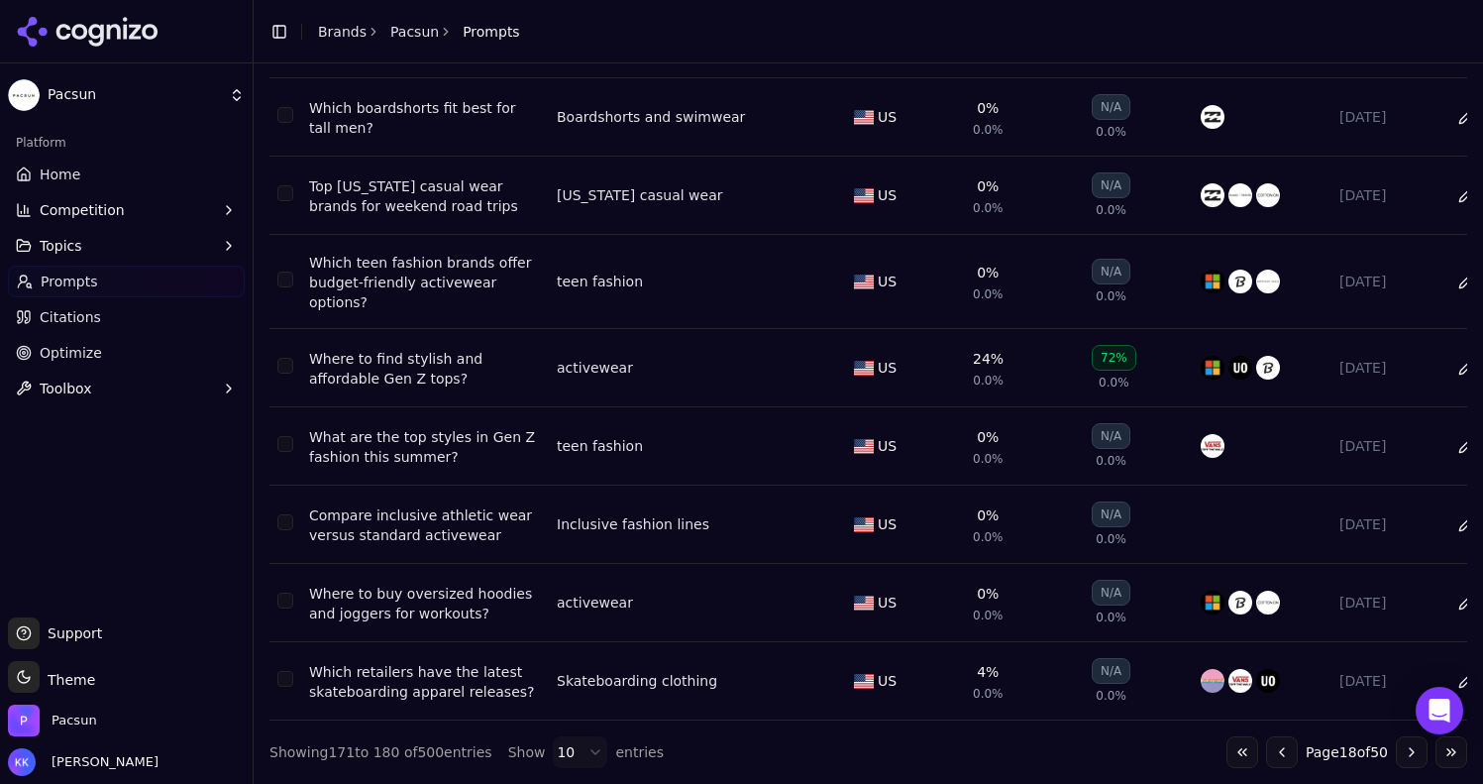
click at [1407, 762] on button "Go to next page" at bounding box center [1412, 752] width 32 height 32
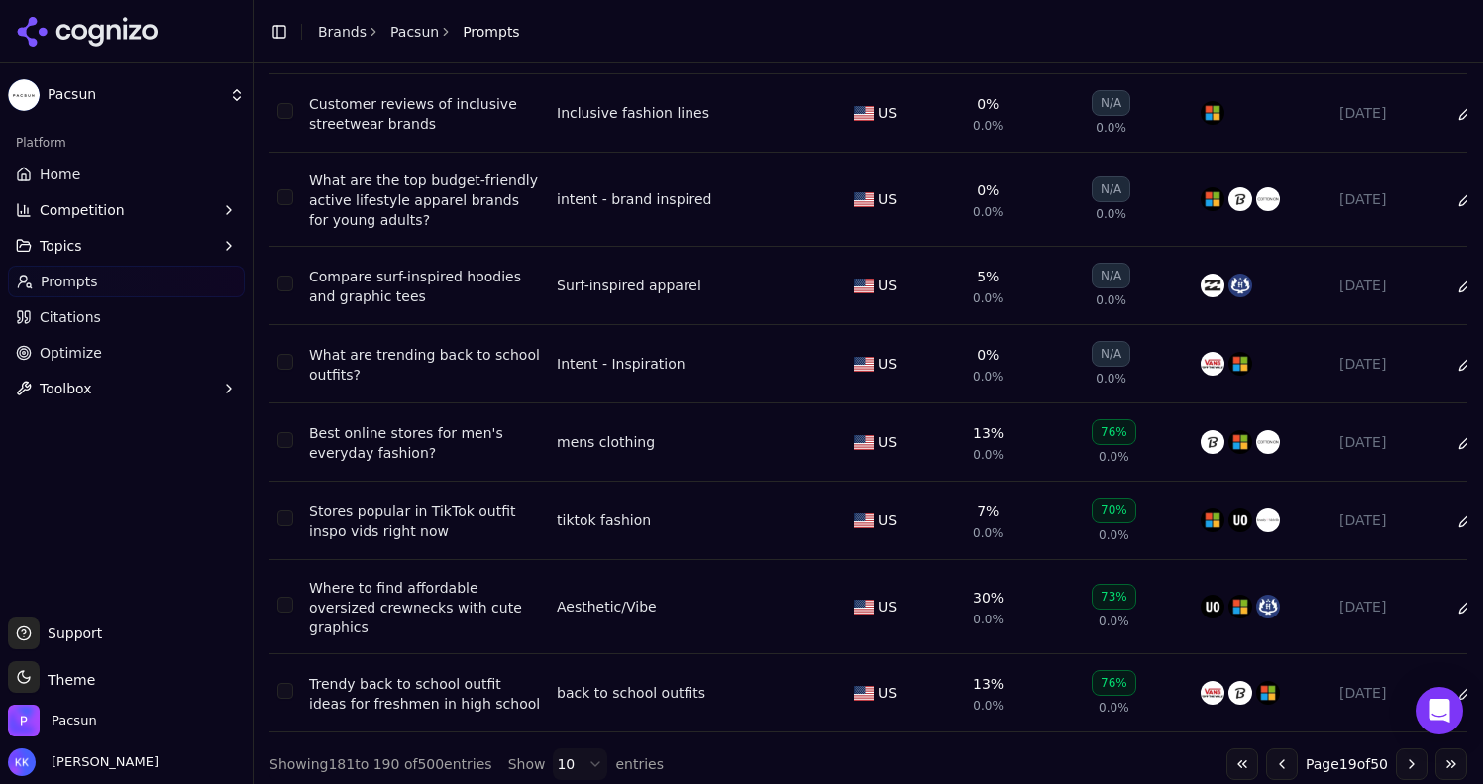
click at [1397, 767] on button "Go to next page" at bounding box center [1412, 764] width 32 height 32
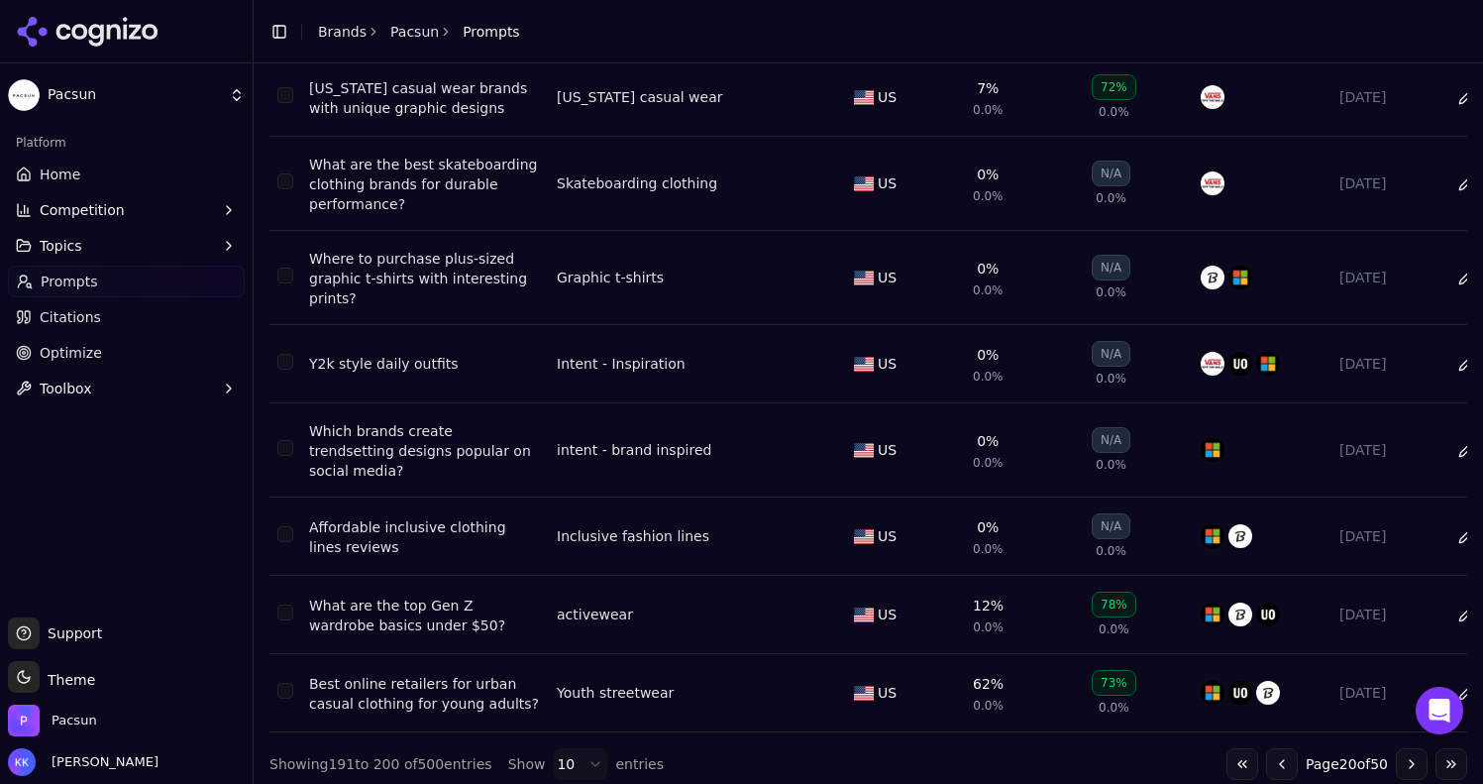
scroll to position [359, 0]
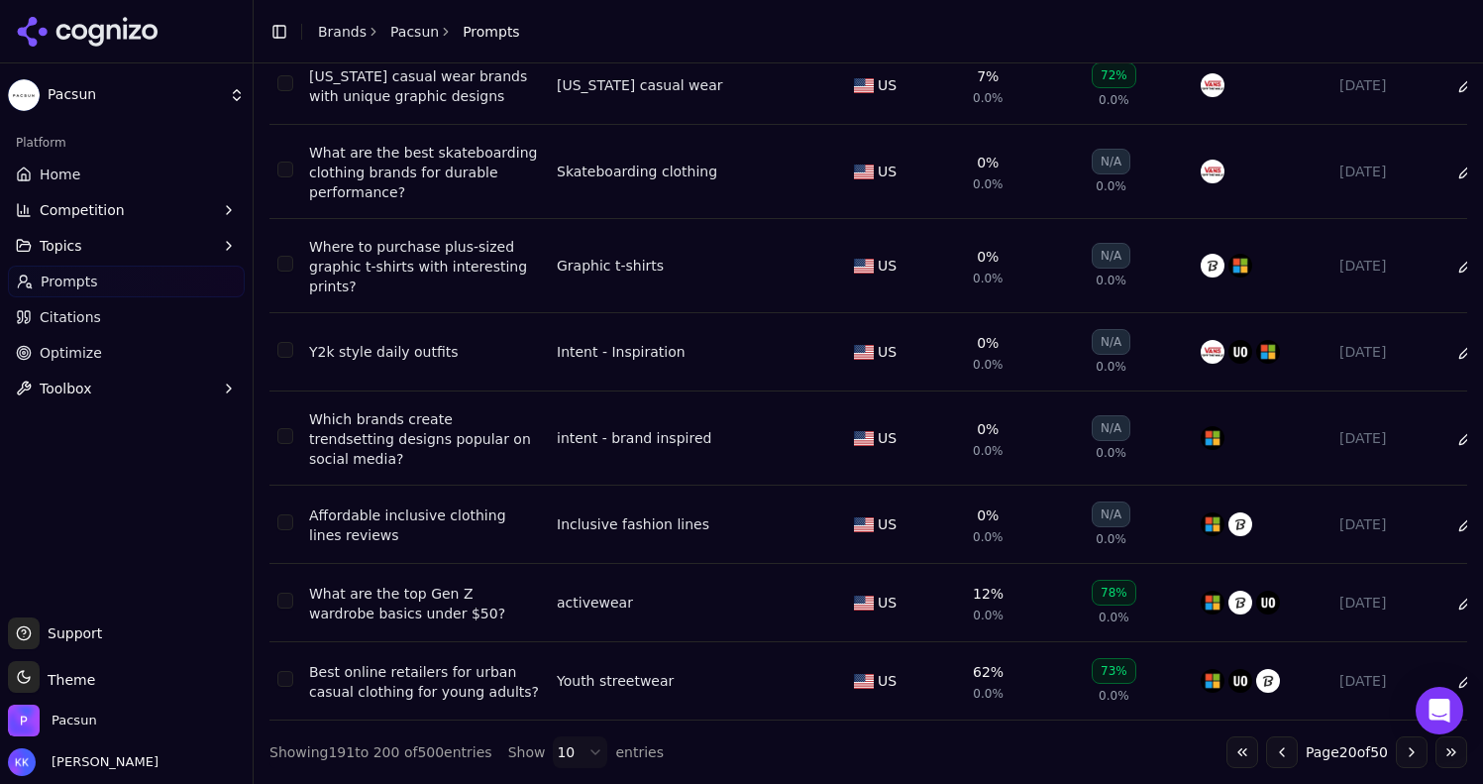
click at [1396, 752] on button "Go to next page" at bounding box center [1412, 752] width 32 height 32
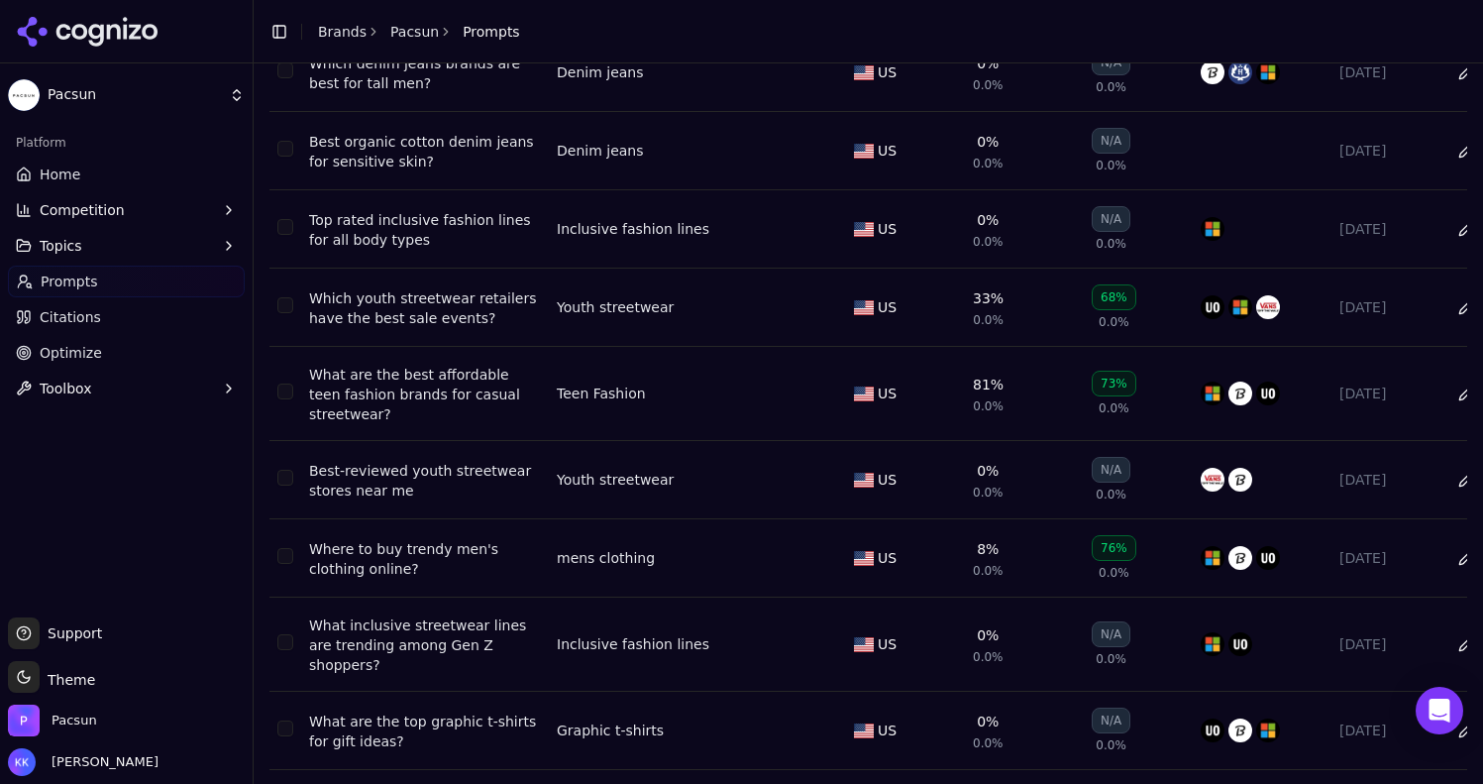
scroll to position [326, 0]
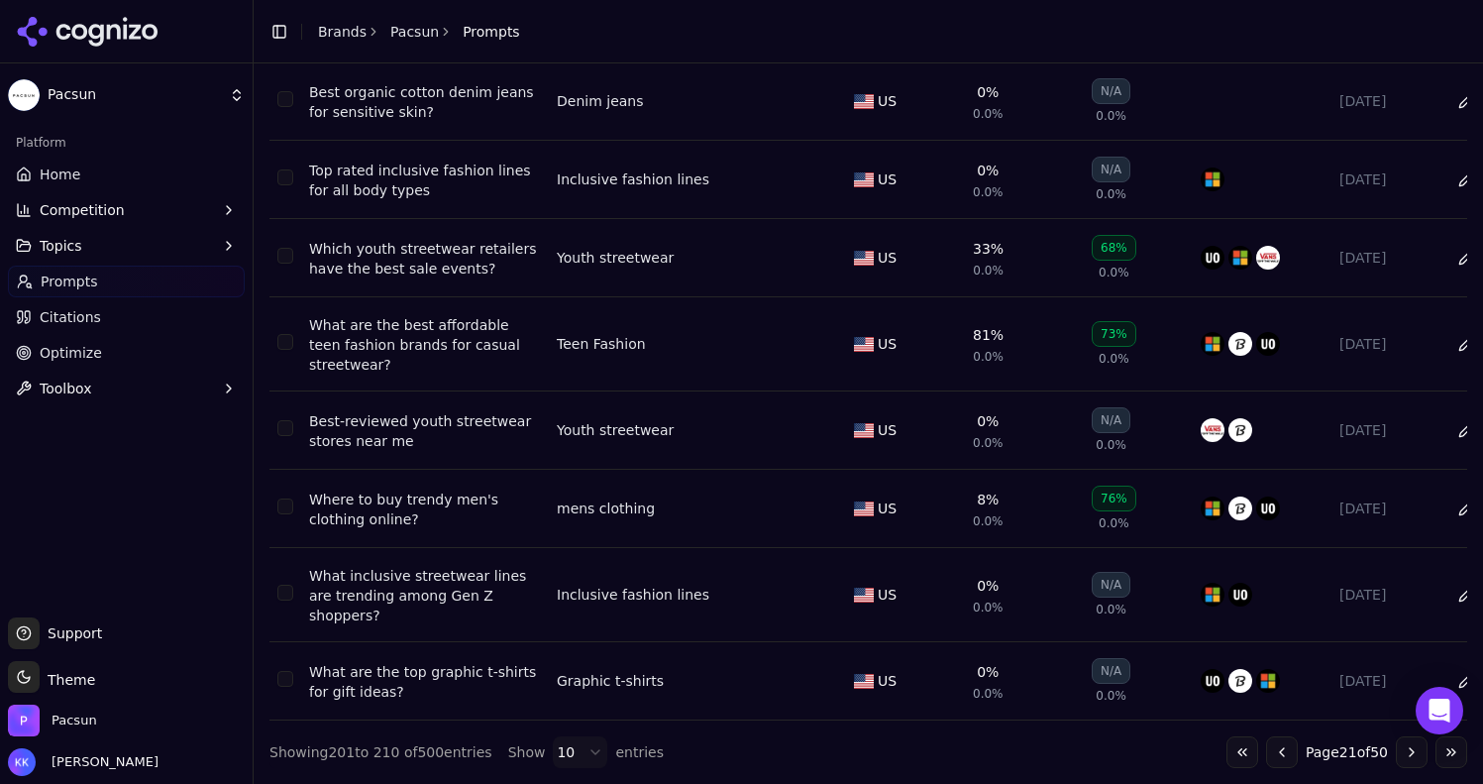
click at [1402, 755] on button "Go to next page" at bounding box center [1412, 752] width 32 height 32
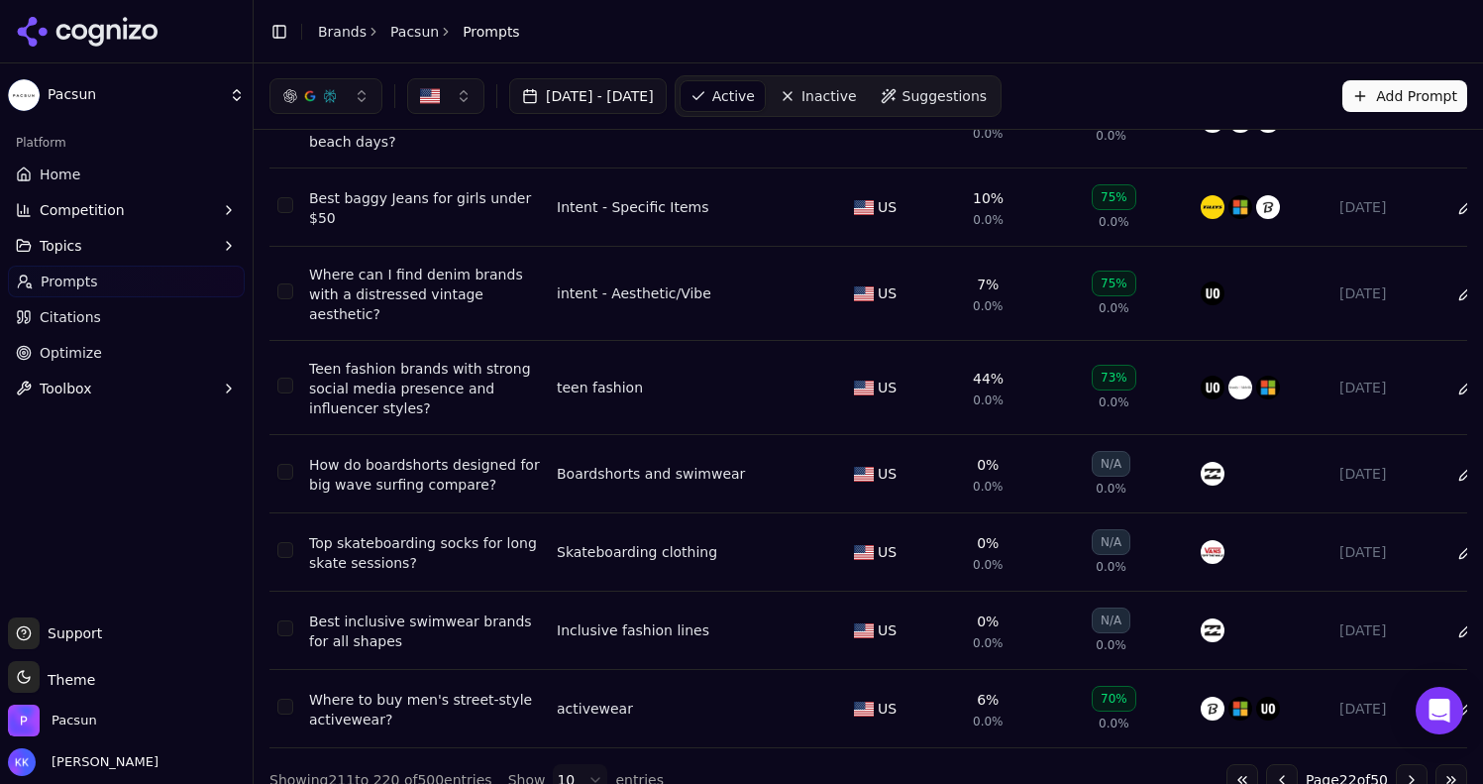
scroll to position [0, 0]
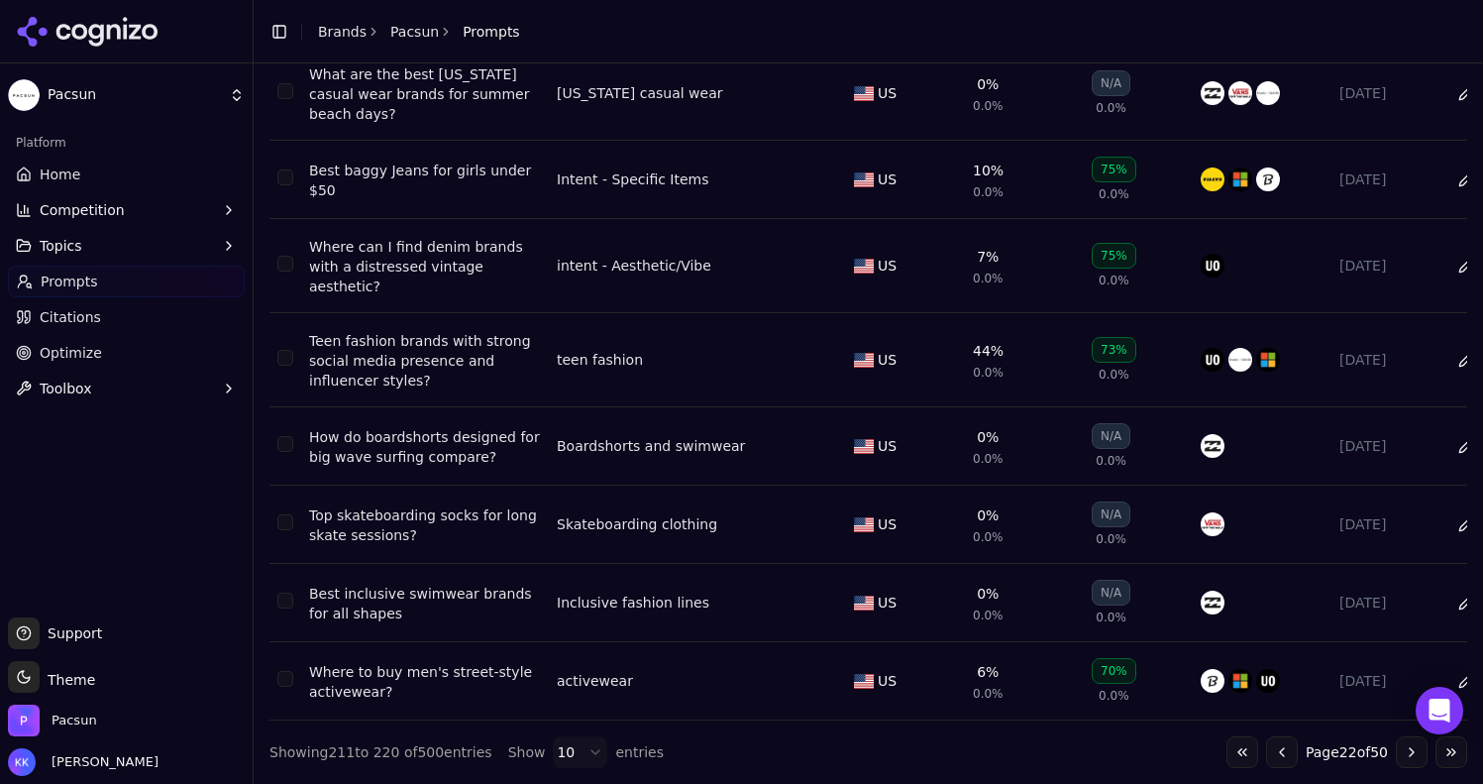
click at [1396, 754] on button "Go to next page" at bounding box center [1412, 752] width 32 height 32
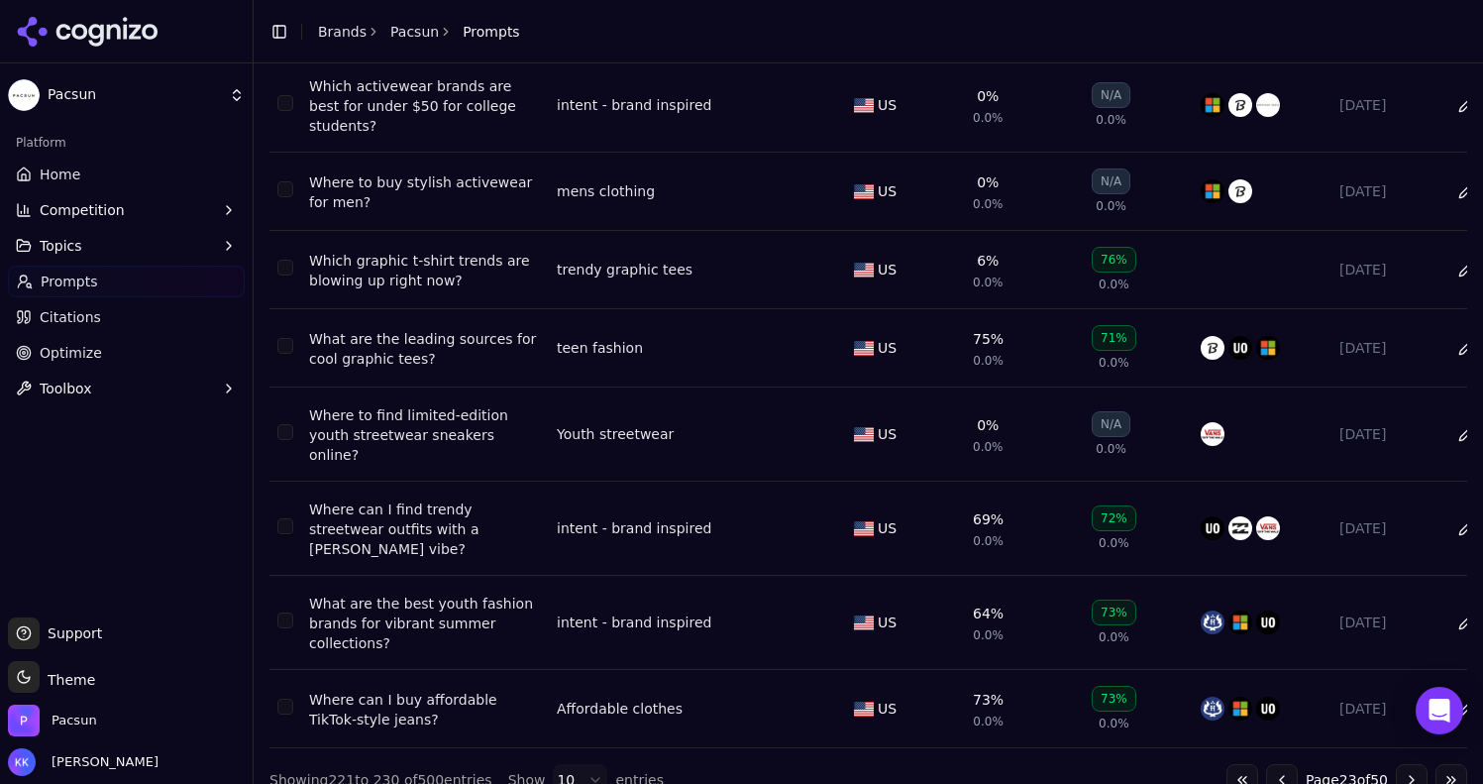
scroll to position [343, 0]
click at [1396, 763] on button "Go to next page" at bounding box center [1412, 779] width 32 height 32
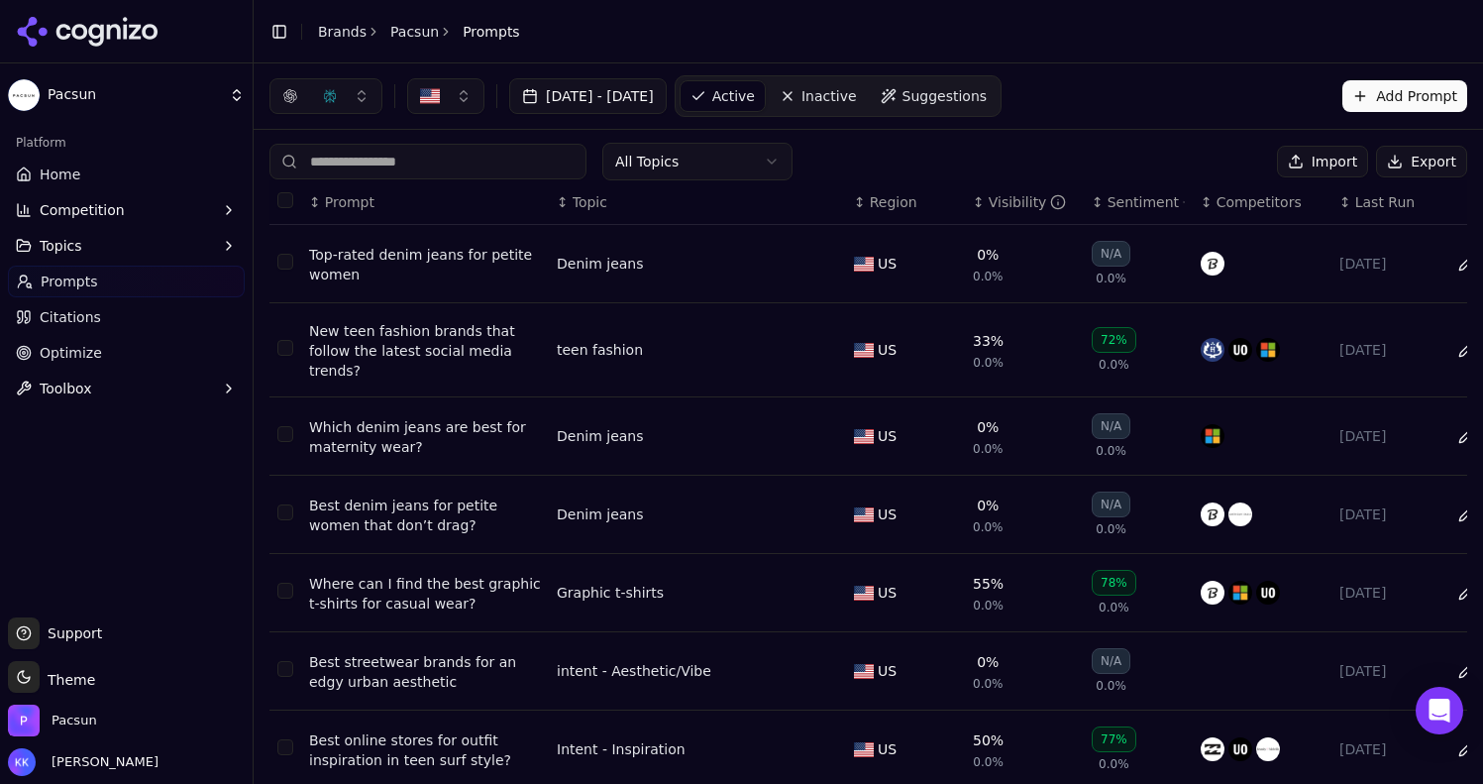
scroll to position [0, 0]
